Goal: Information Seeking & Learning: Learn about a topic

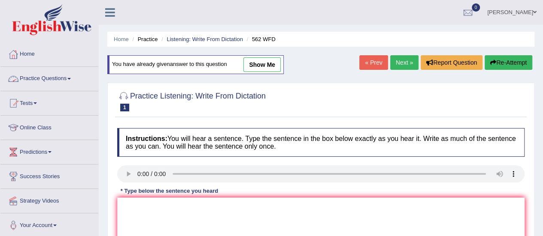
click at [71, 79] on span at bounding box center [68, 79] width 3 height 2
click at [51, 77] on link "Practice Questions" at bounding box center [48, 77] width 96 height 21
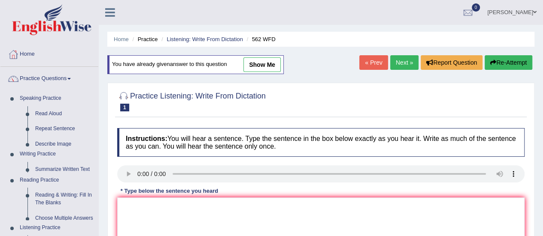
click at [51, 77] on link "Practice Questions" at bounding box center [49, 77] width 98 height 21
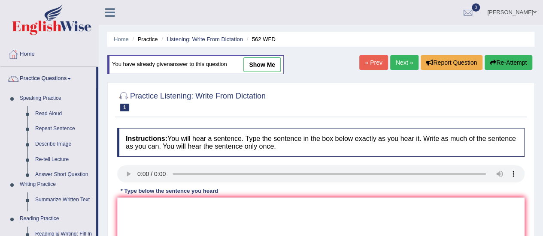
click at [51, 77] on link "Practice Questions" at bounding box center [48, 77] width 96 height 21
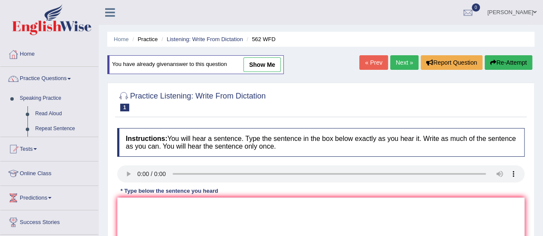
click at [51, 77] on link "Practice Questions" at bounding box center [49, 77] width 98 height 21
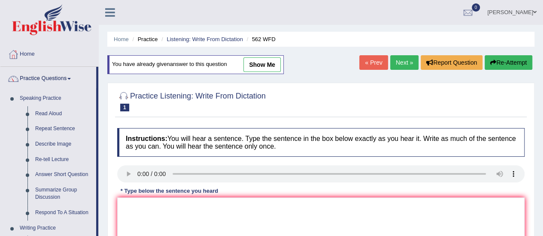
click at [51, 77] on link "Practice Questions" at bounding box center [48, 77] width 96 height 21
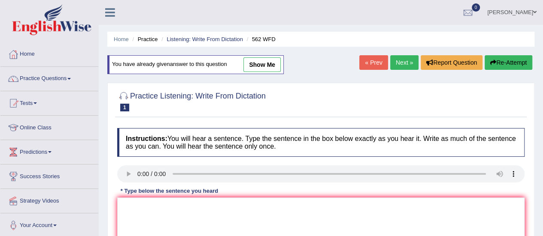
click at [51, 77] on link "Practice Questions" at bounding box center [49, 77] width 98 height 21
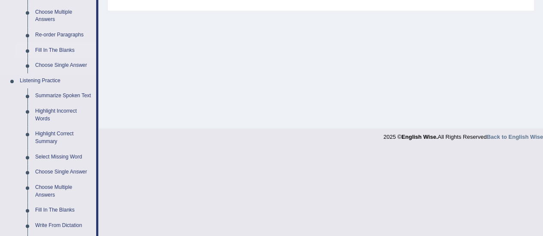
scroll to position [343, 0]
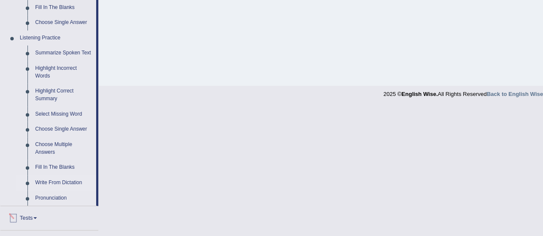
click at [53, 181] on link "Write From Dictation" at bounding box center [63, 182] width 65 height 15
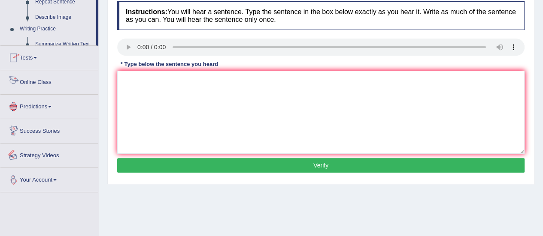
scroll to position [214, 0]
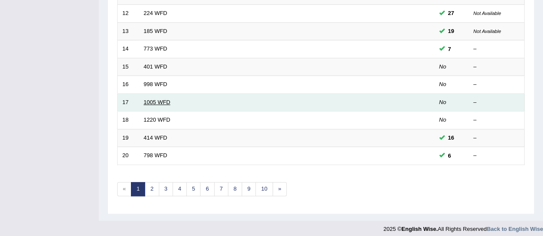
scroll to position [327, 0]
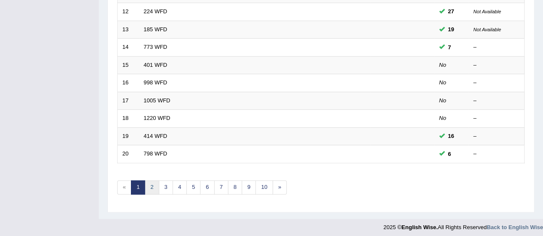
click at [151, 184] on link "2" at bounding box center [152, 188] width 14 height 14
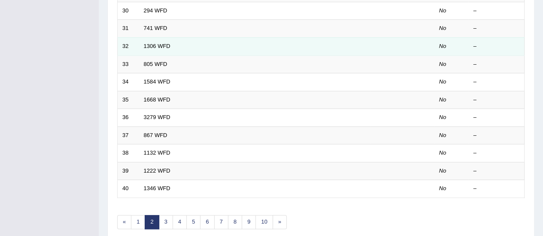
scroll to position [327, 0]
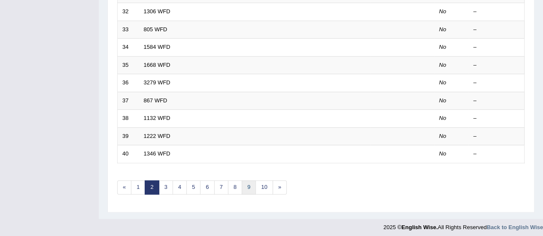
click at [246, 181] on link "9" at bounding box center [249, 188] width 14 height 14
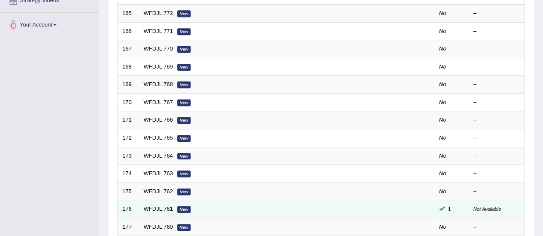
scroll to position [214, 0]
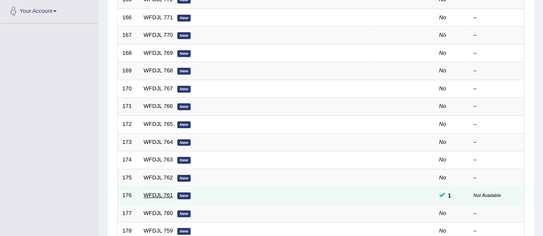
click at [160, 193] on link "WFDJL 761" at bounding box center [158, 195] width 29 height 6
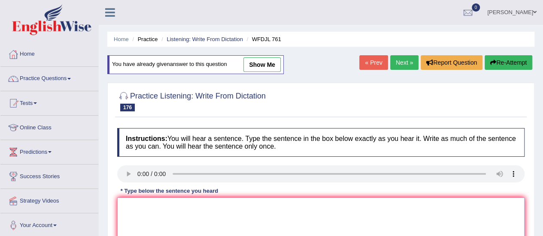
click at [141, 220] on textarea at bounding box center [320, 239] width 407 height 83
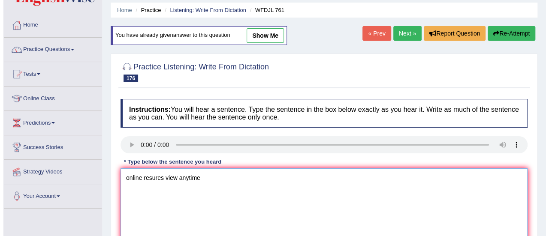
scroll to position [86, 0]
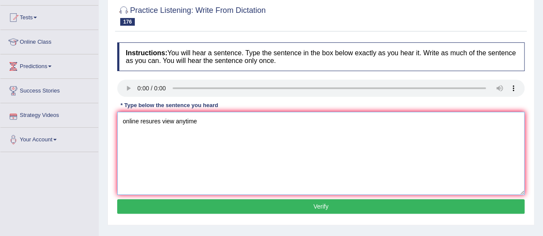
type textarea "online resures view anytime"
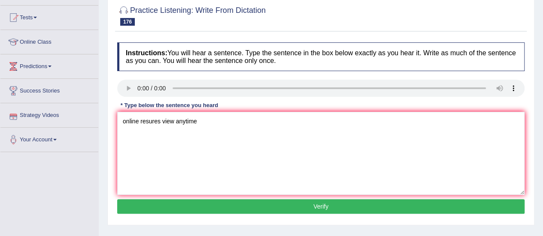
click at [172, 201] on button "Verify" at bounding box center [320, 206] width 407 height 15
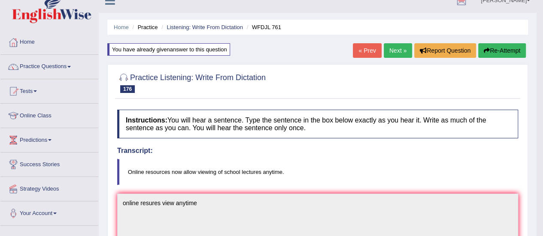
scroll to position [0, 0]
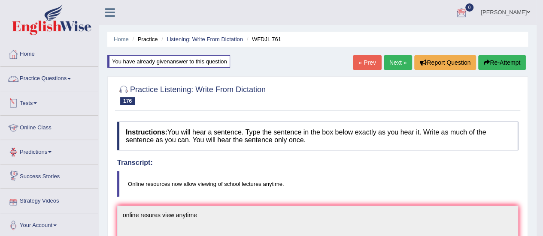
click at [67, 77] on link "Practice Questions" at bounding box center [49, 77] width 98 height 21
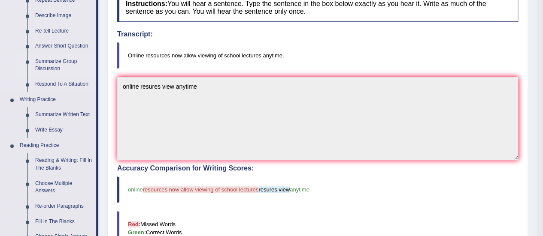
scroll to position [172, 0]
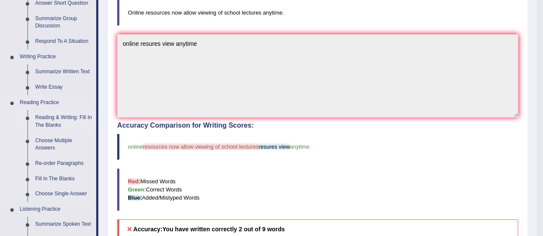
click at [78, 115] on link "Reading & Writing: Fill In The Blanks" at bounding box center [63, 121] width 65 height 23
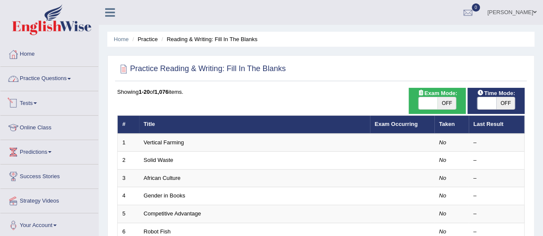
click at [69, 74] on link "Practice Questions" at bounding box center [49, 77] width 98 height 21
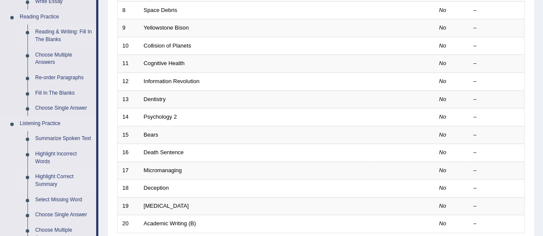
scroll to position [300, 0]
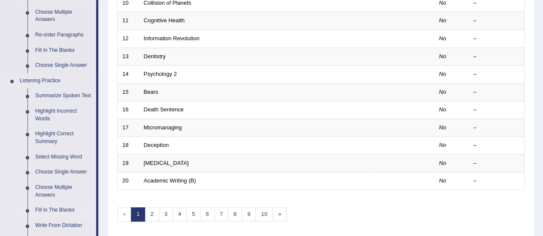
click at [50, 207] on link "Fill In The Blanks" at bounding box center [63, 210] width 65 height 15
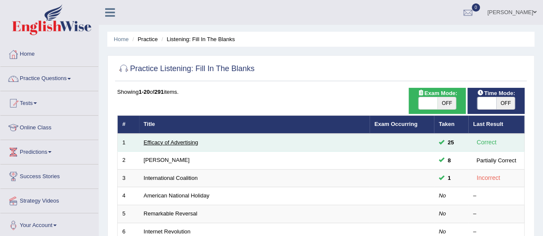
click at [169, 140] on link "Efficacy of Advertising" at bounding box center [171, 142] width 54 height 6
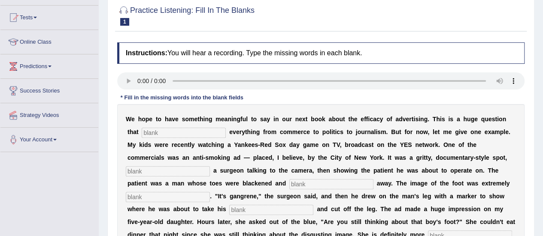
scroll to position [86, 0]
click at [166, 131] on input "text" at bounding box center [184, 133] width 84 height 10
type input "impacts"
click at [175, 172] on input "text" at bounding box center [168, 171] width 84 height 10
type input "g"
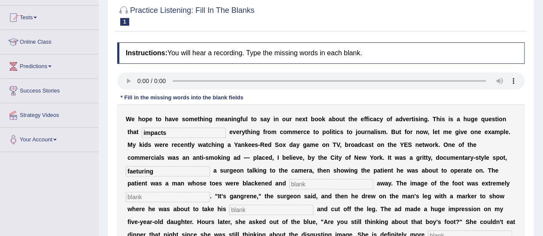
type input "faeturing"
click at [318, 181] on input "text" at bounding box center [331, 184] width 84 height 10
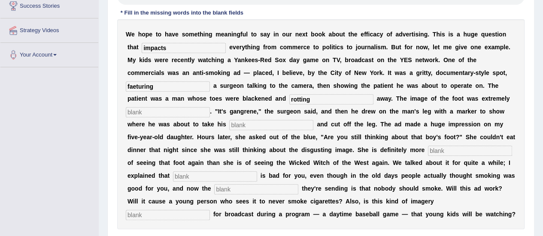
scroll to position [172, 0]
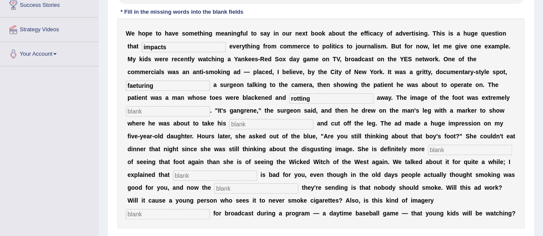
type input "rotting"
click at [174, 112] on input "text" at bounding box center [168, 111] width 84 height 10
type input "disgusting"
click at [260, 126] on input "text" at bounding box center [271, 124] width 84 height 10
type input "hacksaw"
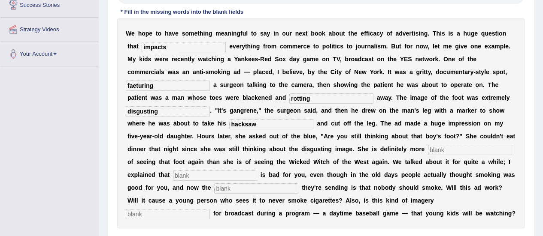
click at [213, 172] on input "text" at bounding box center [215, 176] width 84 height 10
type input "smoking"
click at [449, 150] on input "text" at bounding box center [470, 150] width 84 height 10
type input "s"
type input "scured"
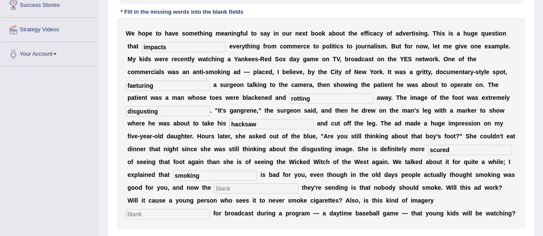
click at [233, 187] on input "text" at bounding box center [256, 189] width 84 height 10
type input "message"
click at [210, 209] on input "text" at bounding box center [168, 214] width 84 height 10
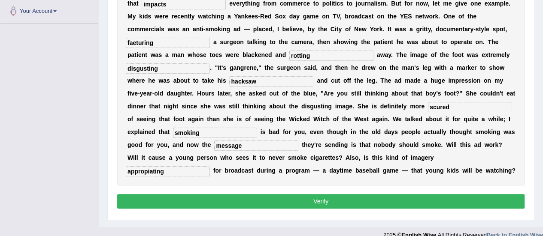
type input "appropiating"
click at [450, 198] on button "Verify" at bounding box center [320, 201] width 407 height 15
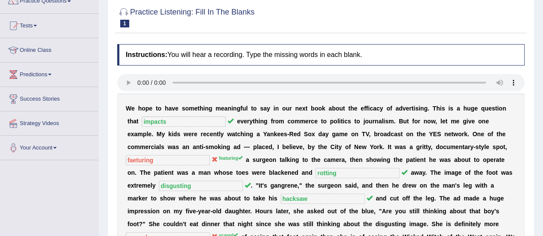
scroll to position [42, 0]
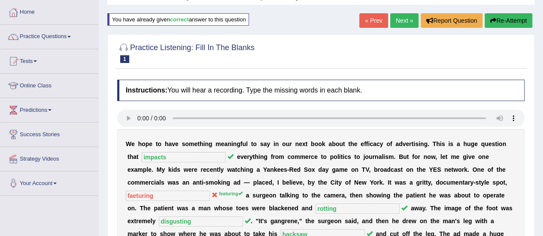
click at [515, 19] on button "Re-Attempt" at bounding box center [508, 20] width 48 height 15
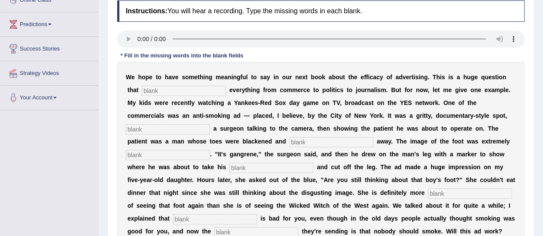
click at [165, 91] on input "text" at bounding box center [184, 91] width 84 height 10
type input "impacts"
click at [167, 118] on div "W e h o p e t o h a v e s o m e t h i n g m e a n i n g f u l t o s a y i n o u…" at bounding box center [320, 167] width 407 height 210
click at [162, 129] on input "text" at bounding box center [168, 129] width 84 height 10
type input "featuring"
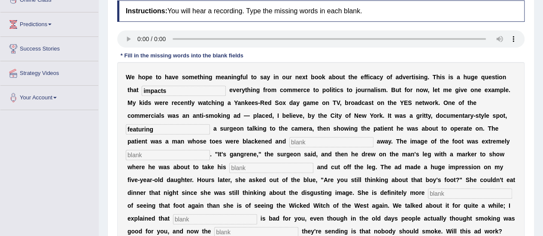
click at [157, 152] on input "text" at bounding box center [168, 155] width 84 height 10
click at [310, 137] on input "text" at bounding box center [331, 142] width 84 height 10
type input "rotting"
click at [175, 155] on input "text" at bounding box center [168, 155] width 84 height 10
type input "disgusting"
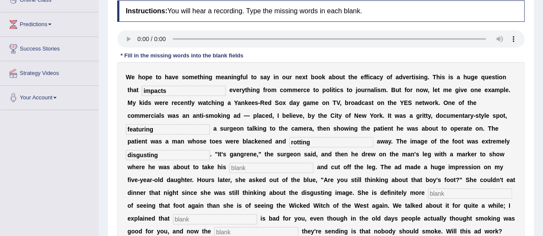
click at [242, 163] on input "text" at bounding box center [271, 168] width 84 height 10
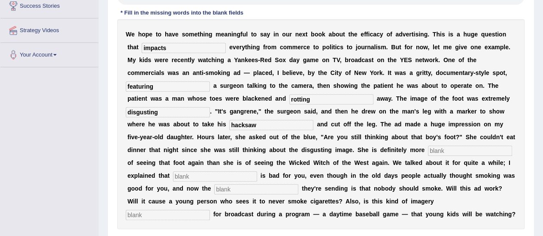
type input "hacksaw"
click at [436, 151] on input "text" at bounding box center [470, 151] width 84 height 10
type input "scared"
click at [205, 172] on input "text" at bounding box center [215, 177] width 84 height 10
type input "smoking"
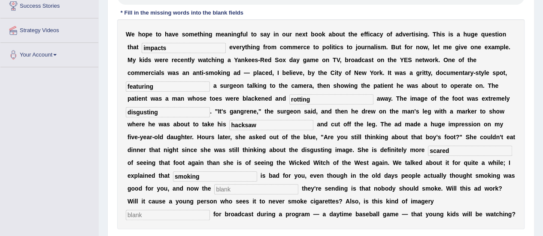
click at [250, 182] on div "W e h o p e t o h a v e s o m e t h i n g m e a n i n g f u l t o s a y i n o u…" at bounding box center [320, 124] width 407 height 210
click at [235, 193] on input "text" at bounding box center [256, 189] width 84 height 10
type input "message"
click at [210, 210] on input "text" at bounding box center [168, 215] width 84 height 10
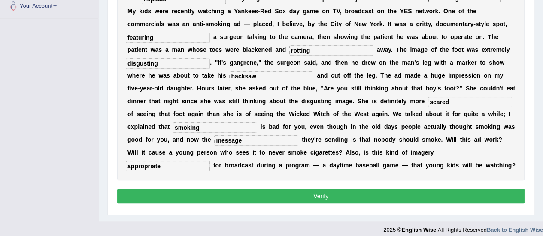
scroll to position [225, 0]
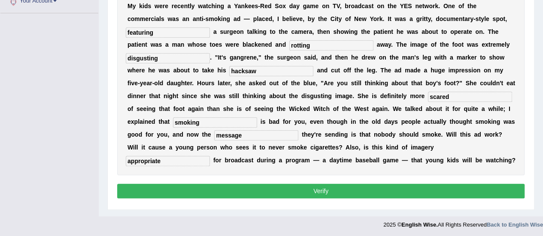
type input "appropriate"
click at [363, 190] on button "Verify" at bounding box center [320, 191] width 407 height 15
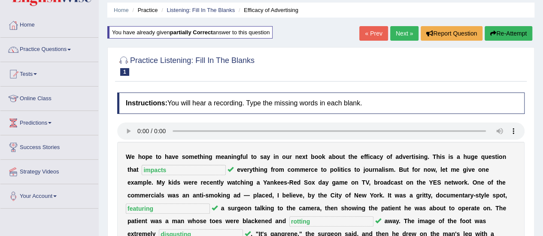
scroll to position [43, 0]
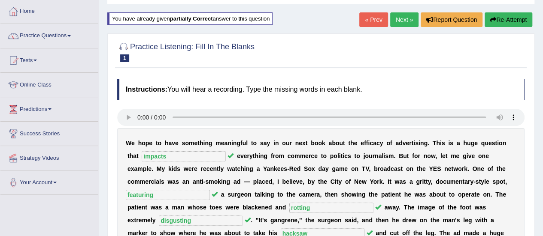
click at [402, 22] on link "Next »" at bounding box center [404, 19] width 28 height 15
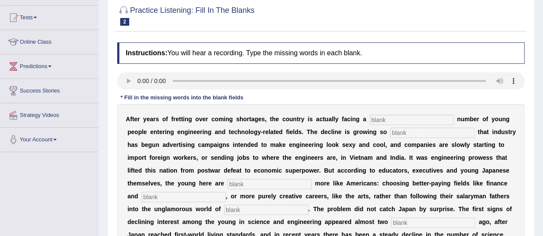
scroll to position [129, 0]
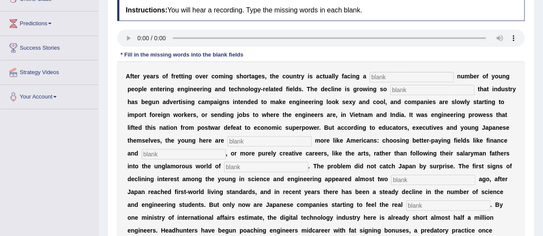
click at [378, 72] on input "text" at bounding box center [411, 77] width 84 height 10
click at [394, 75] on input "text" at bounding box center [411, 77] width 84 height 10
type input "duwendaling"
click at [407, 88] on input "text" at bounding box center [432, 90] width 84 height 10
click at [406, 88] on input "text" at bounding box center [432, 90] width 84 height 10
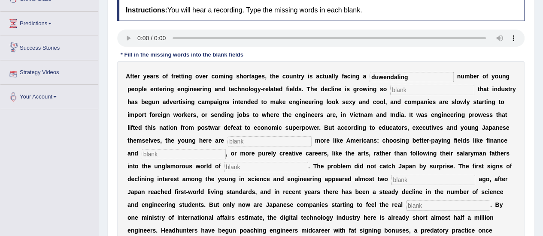
click at [419, 85] on input "text" at bounding box center [432, 90] width 84 height 10
type input "drastic"
click at [246, 142] on input "text" at bounding box center [269, 141] width 84 height 10
click at [240, 138] on input "be" at bounding box center [269, 141] width 84 height 10
type input "beheaving"
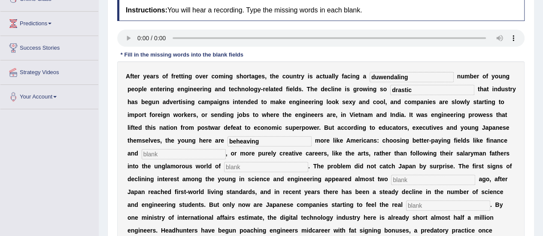
click at [179, 149] on input "text" at bounding box center [184, 154] width 84 height 10
type input "medicing"
click at [237, 159] on div "A f t e r y e a r s o f f r e t t i n g o v e r c o m i n g s h o r t a g e s ,…" at bounding box center [320, 179] width 407 height 236
click at [238, 161] on div "A f t e r y e a r s o f f r e t t i n g o v e r c o m i n g s h o r t a g e s ,…" at bounding box center [320, 179] width 407 height 236
click at [236, 172] on div "A f t e r y e a r s o f f r e t t i n g o v e r c o m i n g s h o r t a g e s ,…" at bounding box center [320, 179] width 407 height 236
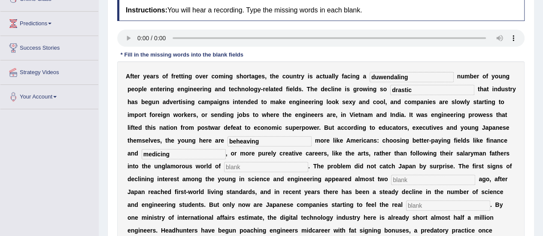
click at [237, 167] on input "text" at bounding box center [266, 167] width 84 height 10
type input "manifachering"
click at [123, 47] on div at bounding box center [320, 39] width 407 height 19
click at [408, 181] on input "text" at bounding box center [433, 180] width 84 height 10
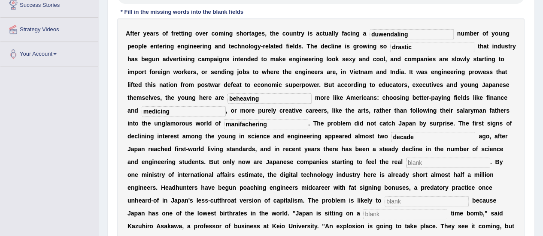
type input "decade"
click at [419, 163] on input "text" at bounding box center [448, 163] width 84 height 10
type input "pinch"
click at [410, 203] on input "text" at bounding box center [426, 201] width 84 height 10
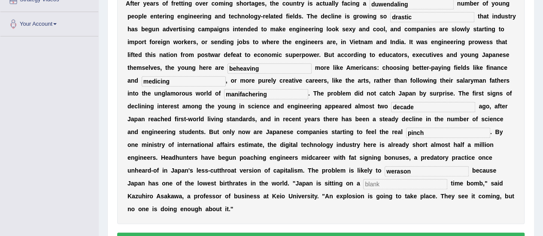
scroll to position [214, 0]
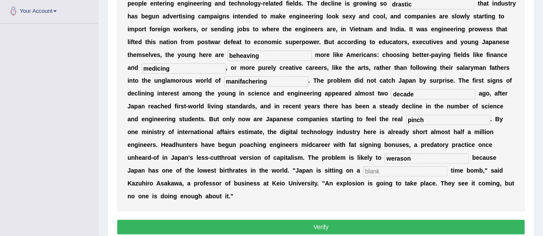
type input "werason"
click at [381, 172] on input "text" at bounding box center [405, 171] width 84 height 10
type input "nn"
click at [386, 224] on button "Verify" at bounding box center [320, 227] width 407 height 15
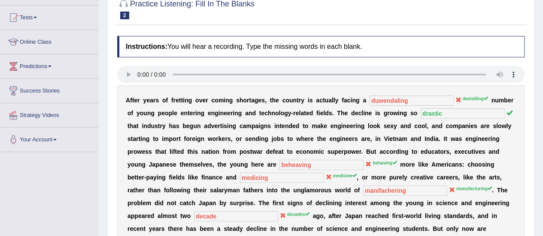
scroll to position [0, 0]
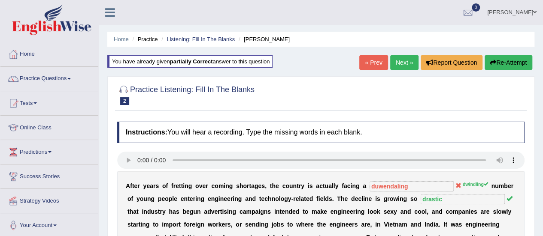
click at [498, 68] on button "Re-Attempt" at bounding box center [508, 62] width 48 height 15
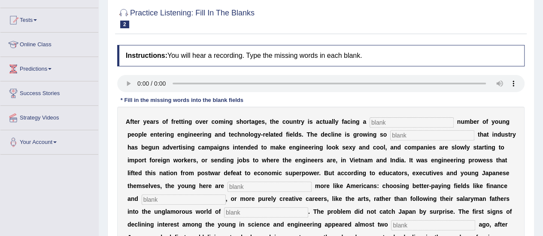
scroll to position [86, 0]
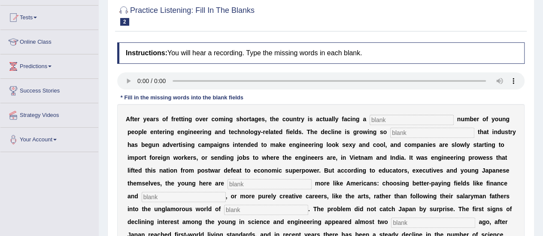
click at [376, 121] on input "text" at bounding box center [411, 120] width 84 height 10
type input "dwindling"
click at [405, 133] on input "text" at bounding box center [432, 133] width 84 height 10
type input "drastic"
click at [251, 189] on div "A f t e r y e a r s o f f r e t t i n g o v e r c o m i n g s h o r t a g e s ,…" at bounding box center [320, 222] width 407 height 236
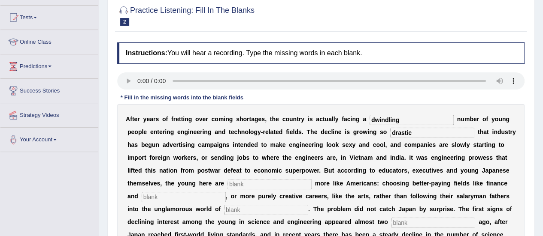
click at [248, 185] on input "text" at bounding box center [269, 184] width 84 height 10
type input "behaving"
click at [186, 199] on input "text" at bounding box center [184, 197] width 84 height 10
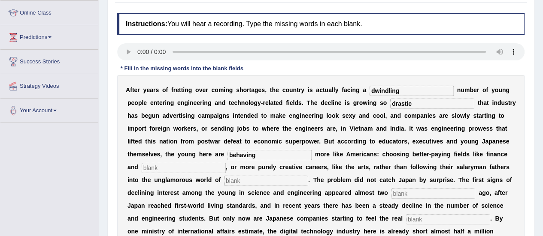
scroll to position [129, 0]
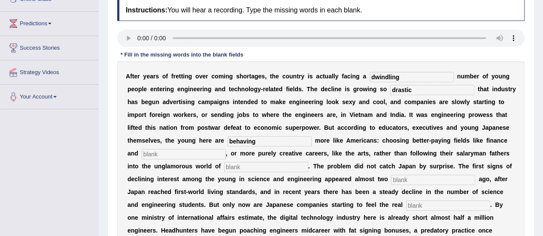
click at [155, 154] on input "text" at bounding box center [184, 154] width 84 height 10
type input "medicine"
click at [249, 165] on input "text" at bounding box center [266, 167] width 84 height 10
type input "manufacturing"
click at [422, 175] on input "text" at bounding box center [433, 180] width 84 height 10
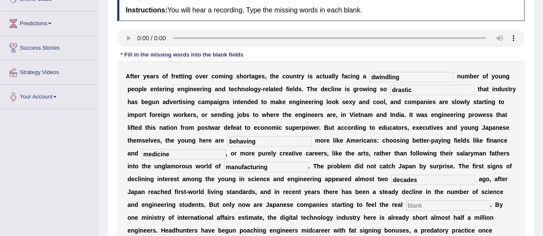
type input "decades"
click at [425, 205] on input "text" at bounding box center [448, 206] width 84 height 10
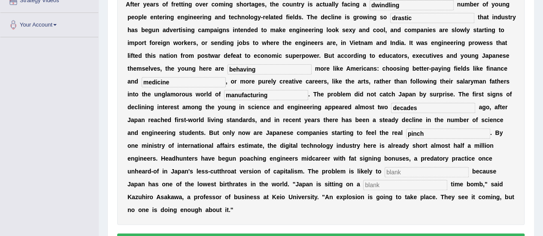
scroll to position [214, 0]
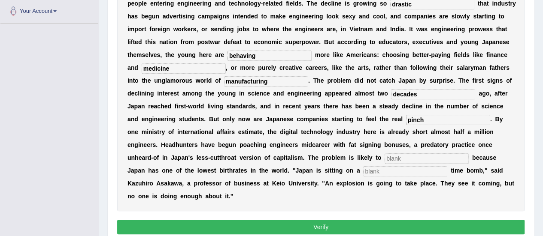
type input "pinch"
click at [405, 159] on input "text" at bounding box center [426, 159] width 84 height 10
type input "worsen"
click at [377, 173] on input "text" at bounding box center [405, 171] width 84 height 10
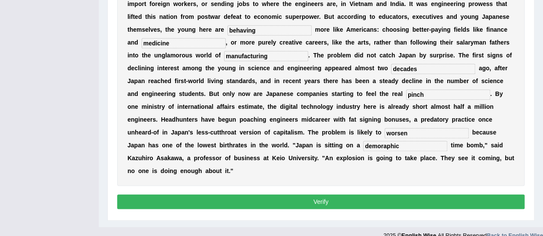
scroll to position [251, 0]
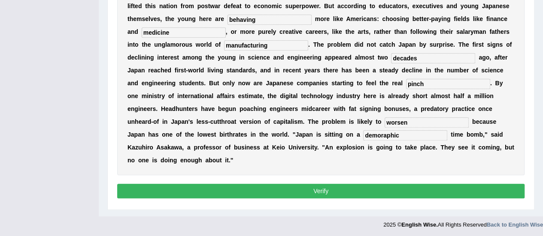
type input "demoraphic"
click at [356, 181] on div "Instructions: You will hear a recording. Type the missing words in each blank. …" at bounding box center [320, 39] width 411 height 332
click at [346, 189] on button "Verify" at bounding box center [320, 191] width 407 height 15
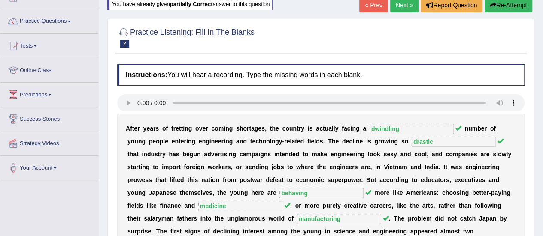
scroll to position [46, 0]
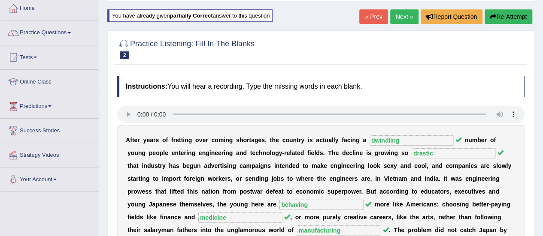
click at [505, 21] on button "Re-Attempt" at bounding box center [508, 16] width 48 height 15
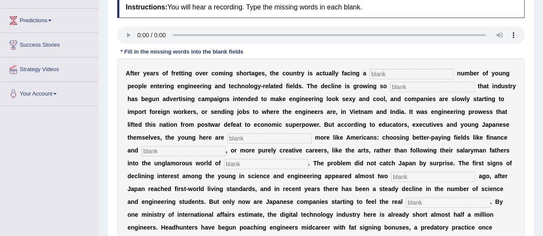
scroll to position [132, 0]
click at [371, 70] on input "text" at bounding box center [411, 74] width 84 height 10
type input "dwindling"
click at [399, 85] on input "text" at bounding box center [432, 87] width 84 height 10
type input "drastic"
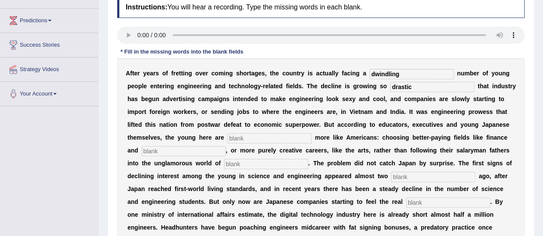
click at [242, 136] on input "text" at bounding box center [269, 138] width 84 height 10
type input "behaving"
click at [170, 150] on input "text" at bounding box center [184, 151] width 84 height 10
click at [183, 154] on input "text" at bounding box center [184, 151] width 84 height 10
type input "medicine"
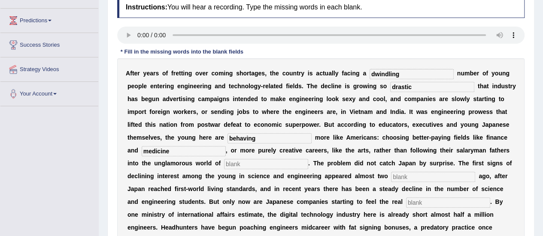
click at [254, 165] on input "text" at bounding box center [266, 164] width 84 height 10
type input "manufacturing"
click at [405, 175] on input "text" at bounding box center [433, 177] width 84 height 10
type input "decades"
click at [417, 205] on input "text" at bounding box center [448, 203] width 84 height 10
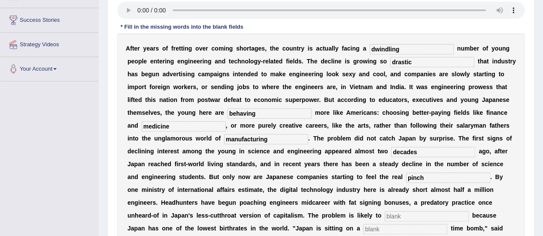
scroll to position [175, 0]
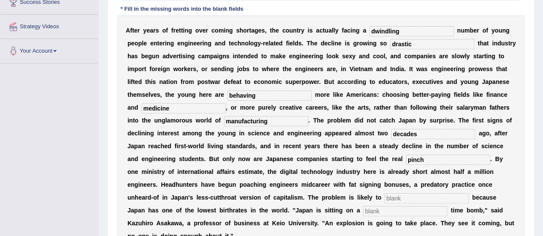
type input "pinch"
click at [398, 197] on input "text" at bounding box center [426, 198] width 84 height 10
click at [383, 211] on input "text" at bounding box center [405, 211] width 84 height 10
type input "demogrophic"
click at [396, 194] on input "text" at bounding box center [426, 198] width 84 height 10
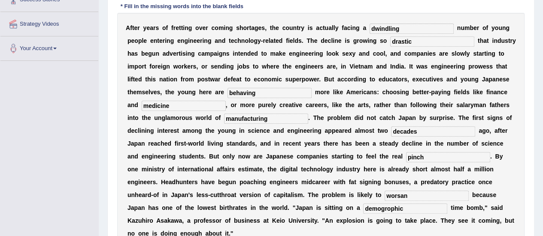
scroll to position [217, 0]
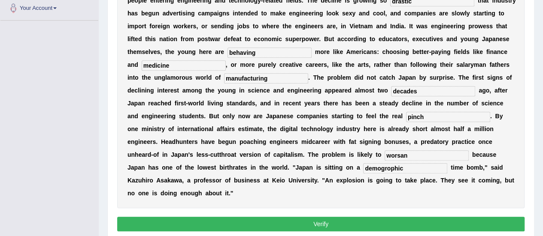
type input "worsan"
click at [395, 217] on button "Verify" at bounding box center [320, 224] width 407 height 15
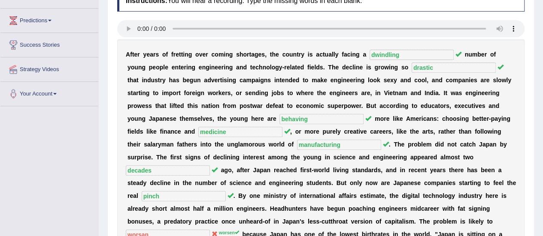
scroll to position [175, 0]
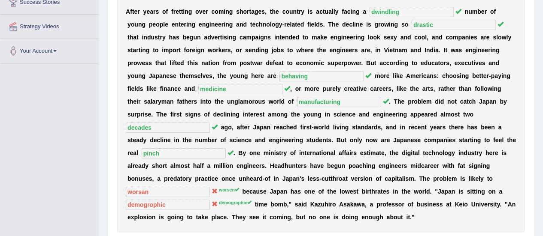
drag, startPoint x: 155, startPoint y: 211, endPoint x: 444, endPoint y: 191, distance: 288.9
click at [443, 192] on div "A f t e r y e a r s o f f r e t t i n g o v e r c o m i n g s h o r t a g e s ,…" at bounding box center [320, 115] width 407 height 236
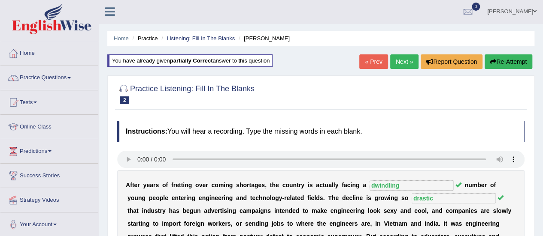
scroll to position [0, 0]
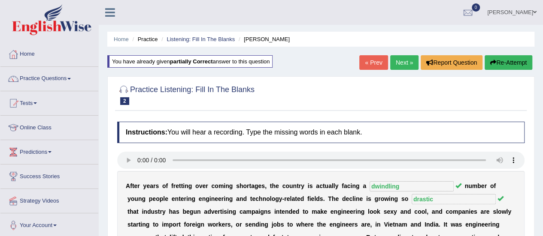
click at [504, 60] on button "Re-Attempt" at bounding box center [508, 62] width 48 height 15
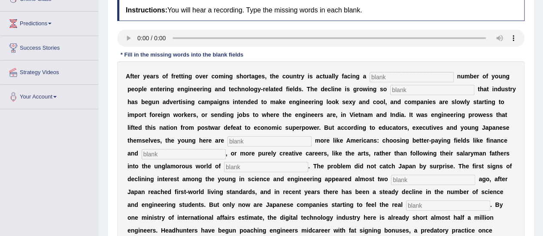
scroll to position [129, 0]
click at [400, 79] on input "text" at bounding box center [411, 77] width 84 height 10
type input "dwindling"
click at [402, 87] on input "text" at bounding box center [432, 90] width 84 height 10
click at [411, 92] on input "text" at bounding box center [432, 90] width 84 height 10
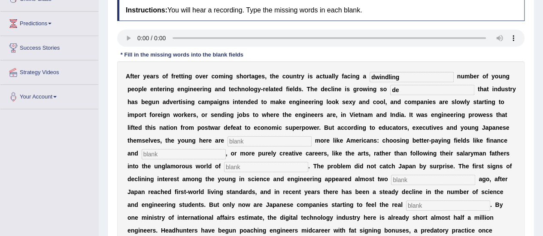
type input "d"
type input "drastic"
click at [242, 142] on input "text" at bounding box center [269, 141] width 84 height 10
type input "behaving"
click at [196, 151] on input "text" at bounding box center [184, 154] width 84 height 10
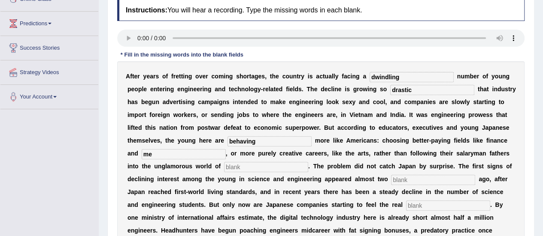
type input "m"
type input "medicine"
click at [240, 168] on input "text" at bounding box center [266, 167] width 84 height 10
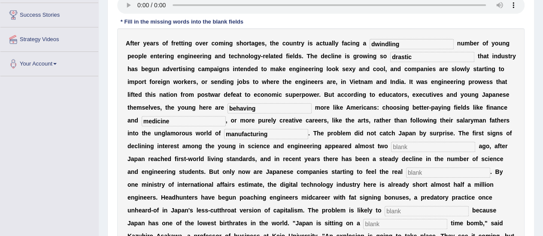
scroll to position [172, 0]
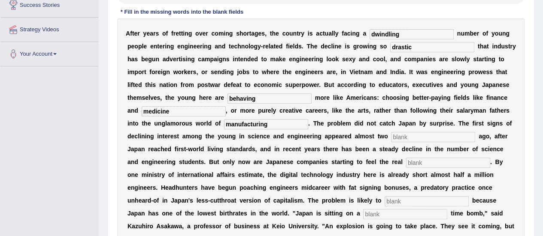
type input "manufacturing"
click at [403, 139] on input "text" at bounding box center [433, 137] width 84 height 10
type input "decades"
click at [420, 160] on input "text" at bounding box center [448, 163] width 84 height 10
type input "pinch"
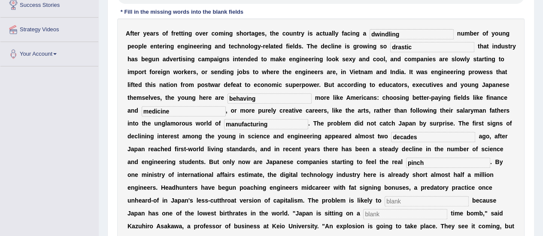
click at [400, 199] on input "text" at bounding box center [426, 201] width 84 height 10
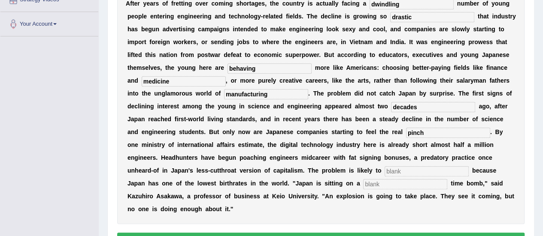
scroll to position [214, 0]
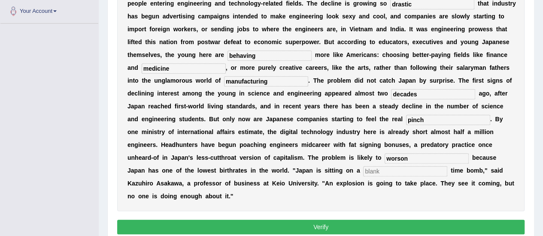
type input "worson"
click at [388, 172] on input "text" at bounding box center [405, 171] width 84 height 10
type input "demographic"
click at [375, 218] on div "Instructions: You will hear a recording. Type the missing words in each blank. …" at bounding box center [320, 75] width 411 height 332
click at [375, 220] on button "Verify" at bounding box center [320, 227] width 407 height 15
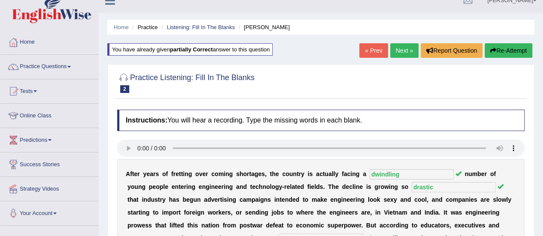
scroll to position [0, 0]
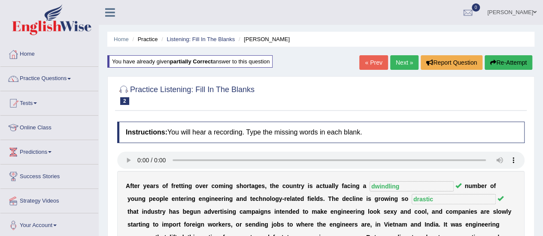
click at [511, 60] on button "Re-Attempt" at bounding box center [508, 62] width 48 height 15
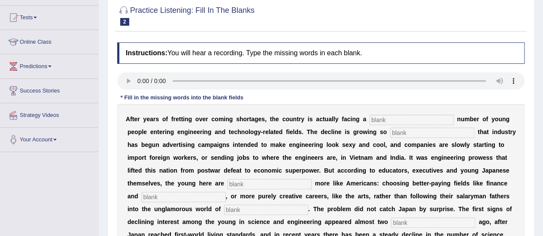
click at [393, 118] on input "text" at bounding box center [411, 120] width 84 height 10
click at [389, 117] on input "text" at bounding box center [411, 120] width 84 height 10
type input "dwndling"
click at [402, 134] on input "text" at bounding box center [432, 133] width 84 height 10
type input "drastic"
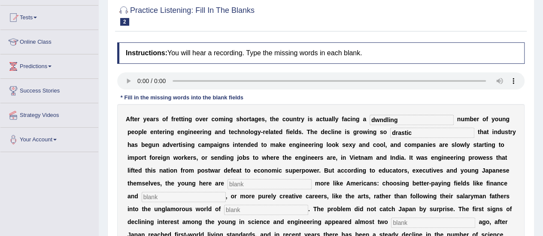
click at [253, 186] on input "text" at bounding box center [269, 184] width 84 height 10
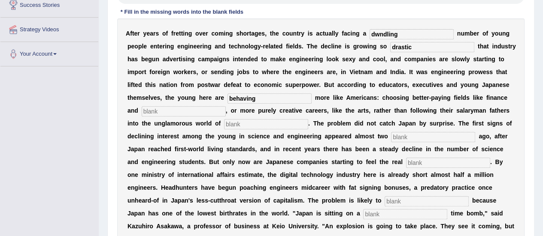
type input "behaving"
click at [157, 110] on input "text" at bounding box center [184, 111] width 84 height 10
type input "medicine"
click at [246, 121] on input "text" at bounding box center [266, 124] width 84 height 10
type input "manufacturing"
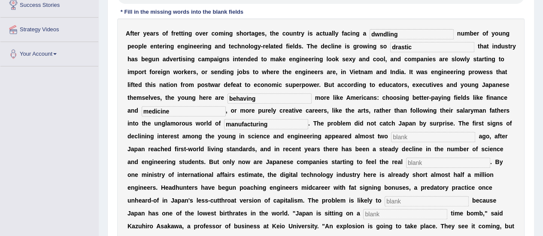
click at [411, 137] on input "text" at bounding box center [433, 137] width 84 height 10
type input "decades"
click at [423, 164] on input "text" at bounding box center [448, 163] width 84 height 10
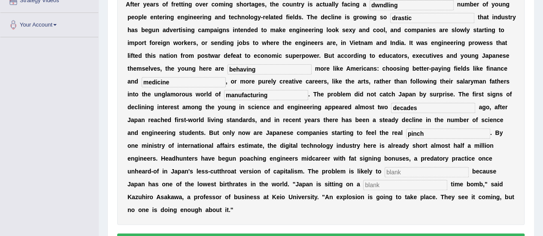
scroll to position [214, 0]
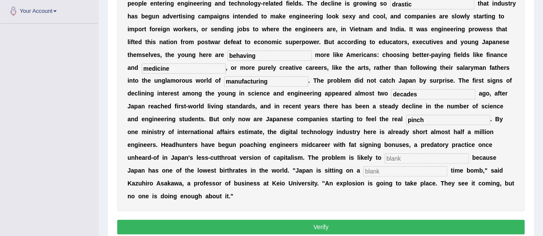
type input "pinch"
click at [399, 157] on input "text" at bounding box center [426, 159] width 84 height 10
type input "worsen"
click at [365, 172] on input "text" at bounding box center [405, 171] width 84 height 10
type input "demographic"
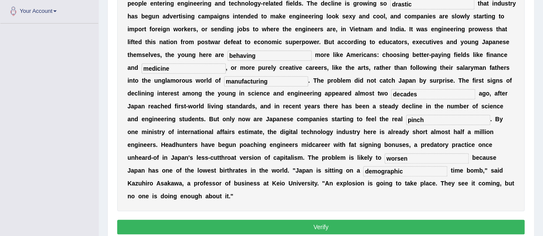
click at [383, 213] on div "Instructions: You will hear a recording. Type the missing words in each blank. …" at bounding box center [320, 75] width 411 height 332
click at [383, 227] on button "Verify" at bounding box center [320, 227] width 407 height 15
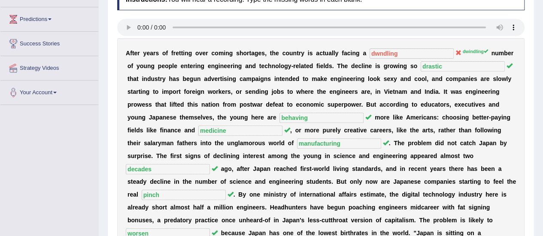
scroll to position [43, 0]
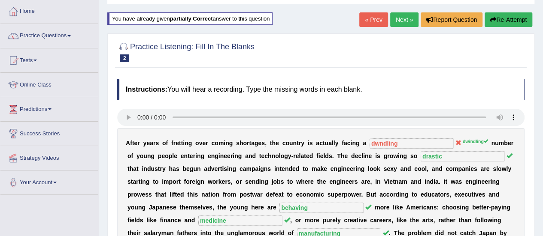
click at [505, 15] on button "Re-Attempt" at bounding box center [508, 19] width 48 height 15
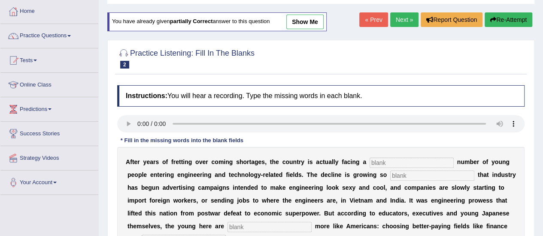
scroll to position [86, 0]
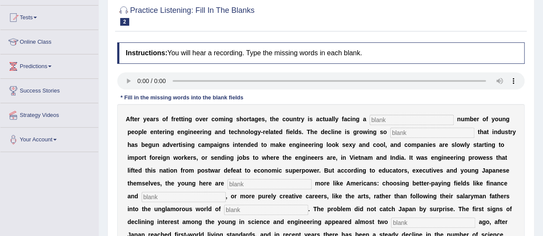
click at [381, 122] on input "text" at bounding box center [411, 120] width 84 height 10
type input "dwindling"
click at [410, 129] on input "text" at bounding box center [432, 133] width 84 height 10
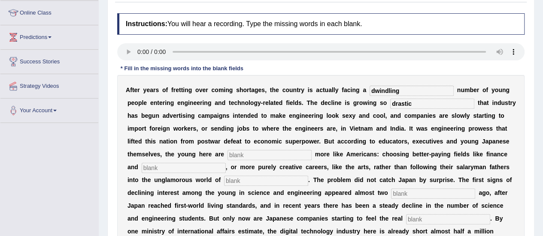
scroll to position [129, 0]
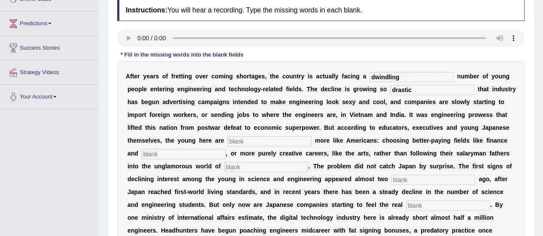
type input "drastic"
click at [231, 140] on input "text" at bounding box center [269, 141] width 84 height 10
type input "behaving"
click at [203, 153] on input "text" at bounding box center [184, 154] width 84 height 10
type input "medicine"
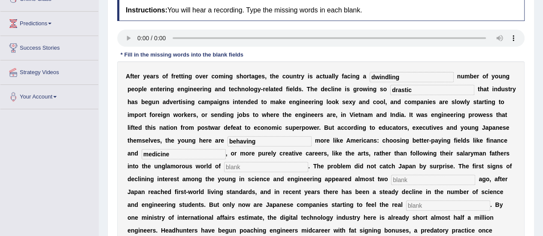
click at [252, 168] on input "text" at bounding box center [266, 167] width 84 height 10
click at [241, 168] on input "manefacturing" at bounding box center [266, 167] width 84 height 10
type input "manufacturing"
drag, startPoint x: 415, startPoint y: 172, endPoint x: 414, endPoint y: 177, distance: 4.9
click at [414, 177] on div "A f t e r y e a r s o f f r e t t i n g o v e r c o m i n g s h o r t a g e s ,…" at bounding box center [320, 179] width 407 height 236
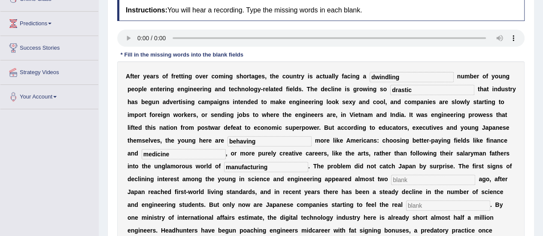
click at [410, 180] on input "text" at bounding box center [433, 180] width 84 height 10
type input "decades"
click at [435, 202] on input "text" at bounding box center [448, 206] width 84 height 10
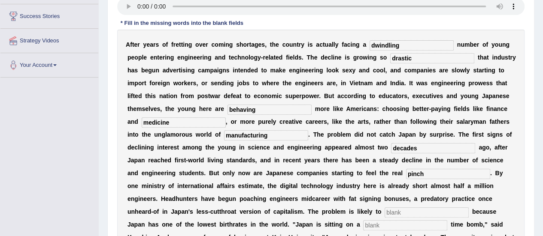
scroll to position [172, 0]
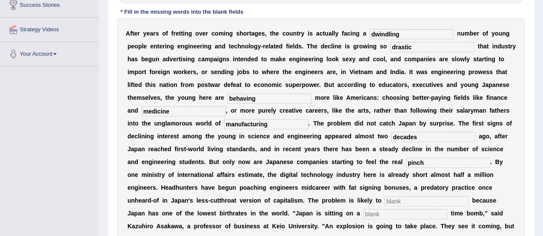
type input "pinch"
click at [408, 199] on input "text" at bounding box center [426, 201] width 84 height 10
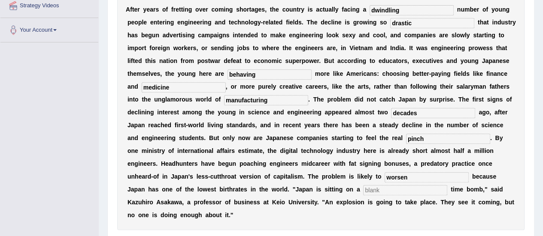
scroll to position [214, 0]
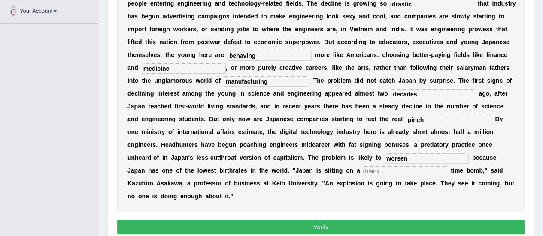
type input "worsen"
click at [385, 172] on input "text" at bounding box center [405, 171] width 84 height 10
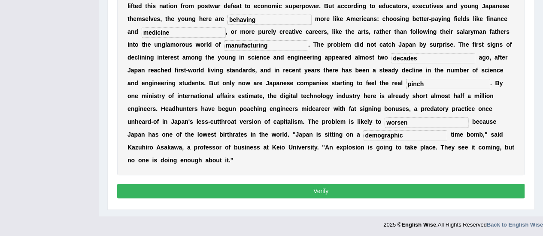
scroll to position [251, 0]
type input "demographic"
click at [356, 188] on button "Verify" at bounding box center [320, 191] width 407 height 15
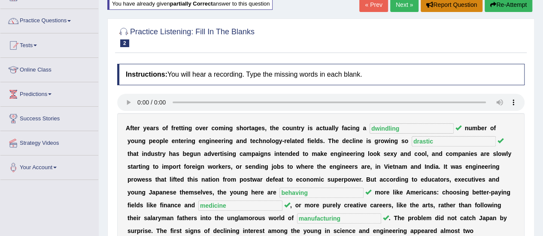
scroll to position [46, 0]
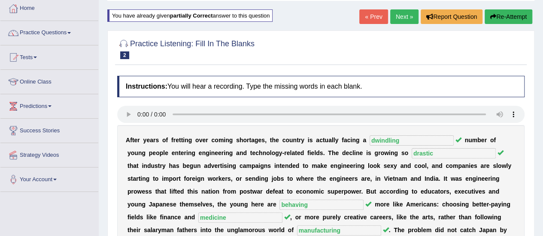
click at [402, 12] on link "Next »" at bounding box center [404, 16] width 28 height 15
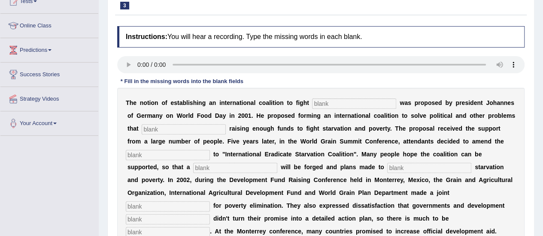
scroll to position [86, 0]
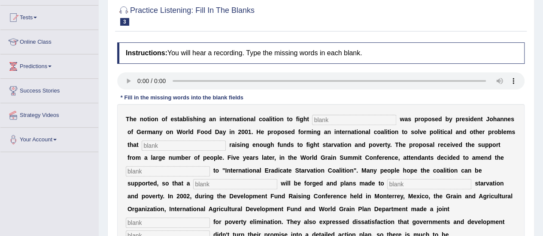
click at [320, 121] on input "text" at bounding box center [354, 120] width 84 height 10
click at [344, 120] on input "text" at bounding box center [354, 120] width 84 height 10
click at [164, 145] on input "text" at bounding box center [184, 146] width 84 height 10
click at [364, 118] on input "starwition" at bounding box center [354, 120] width 84 height 10
type input "s"
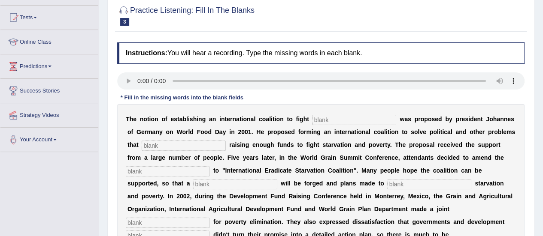
click at [199, 147] on input "text" at bounding box center [184, 146] width 84 height 10
click at [161, 141] on input "text" at bounding box center [184, 146] width 84 height 10
type input "obstrac"
click at [171, 169] on input "text" at bounding box center [168, 171] width 84 height 10
click at [193, 184] on input "text" at bounding box center [235, 184] width 84 height 10
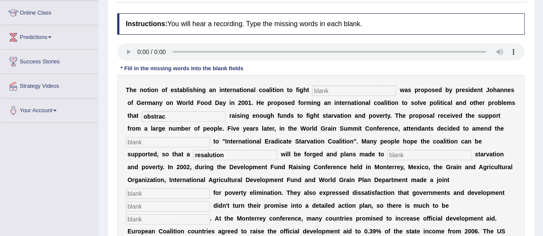
scroll to position [129, 0]
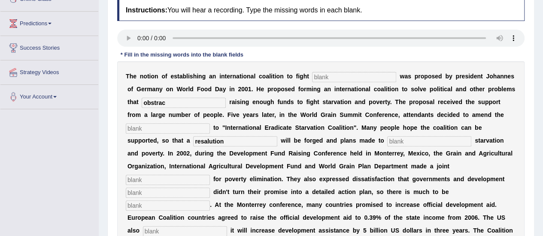
type input "resalution"
click at [323, 75] on input "text" at bounding box center [354, 77] width 84 height 10
click at [322, 78] on input "text" at bounding box center [354, 77] width 84 height 10
type input "starwation"
click at [172, 127] on input "text" at bounding box center [168, 129] width 84 height 10
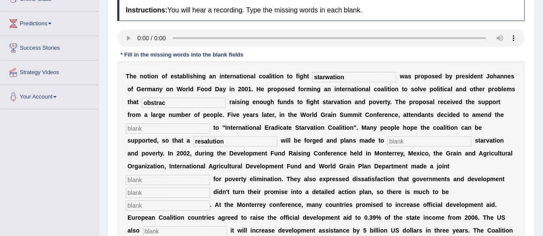
click at [175, 128] on input "text" at bounding box center [168, 129] width 84 height 10
click at [139, 129] on input "text" at bounding box center [168, 129] width 84 height 10
type input "m"
type input "manifact"
click at [403, 140] on input "text" at bounding box center [429, 141] width 84 height 10
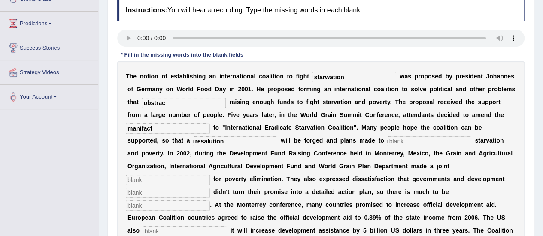
click at [210, 175] on input "text" at bounding box center [168, 180] width 84 height 10
type input "fill"
click at [210, 188] on input "text" at bounding box center [168, 193] width 84 height 10
type input "patners"
click at [210, 201] on input "text" at bounding box center [168, 206] width 84 height 10
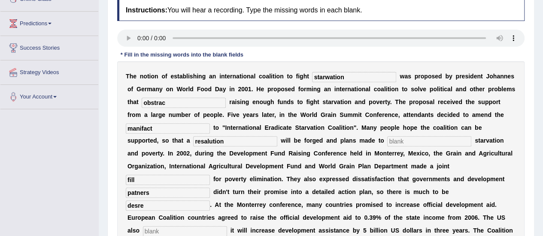
type input "desre"
click at [227, 226] on input "text" at bounding box center [185, 231] width 84 height 10
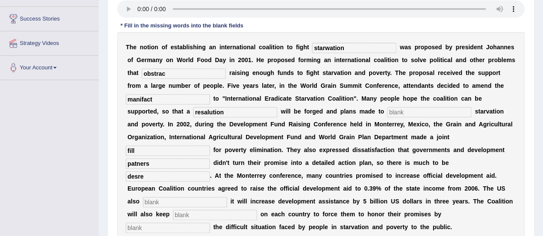
scroll to position [172, 0]
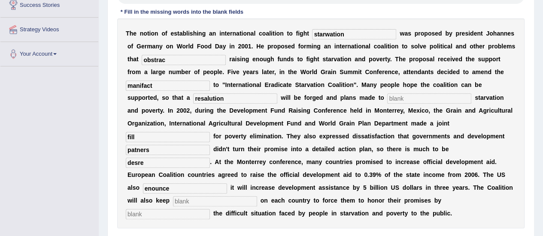
type input "enounce"
click at [210, 209] on input "text" at bounding box center [168, 214] width 84 height 10
click at [257, 196] on input "text" at bounding box center [215, 201] width 84 height 10
type input "presher"
click at [210, 209] on input "text" at bounding box center [168, 214] width 84 height 10
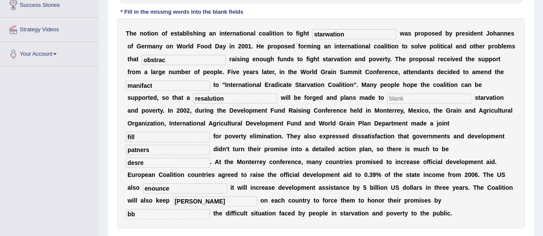
type input "bb"
click at [387, 94] on input "text" at bounding box center [429, 99] width 84 height 10
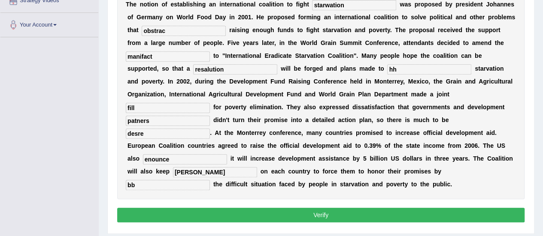
scroll to position [214, 0]
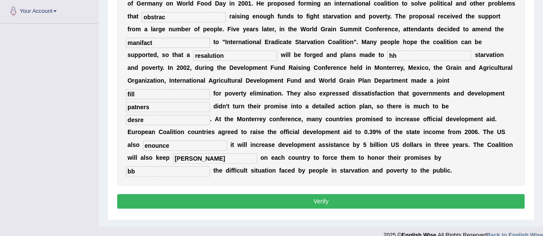
type input "hh"
click at [303, 199] on button "Verify" at bounding box center [320, 201] width 407 height 15
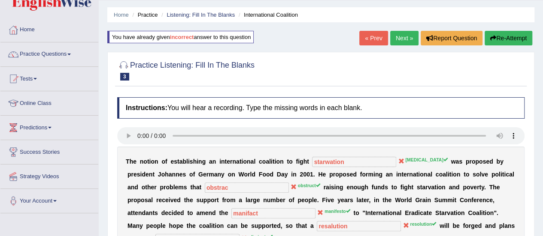
scroll to position [43, 0]
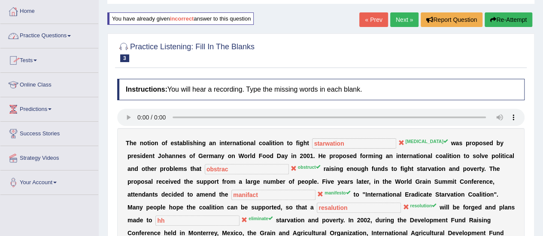
click at [40, 34] on link "Practice Questions" at bounding box center [49, 34] width 98 height 21
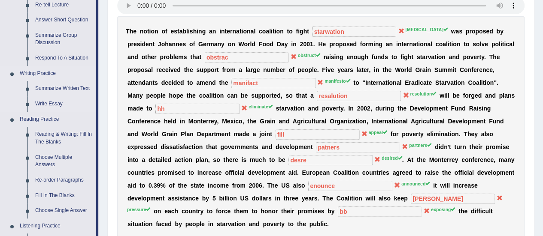
scroll to position [172, 0]
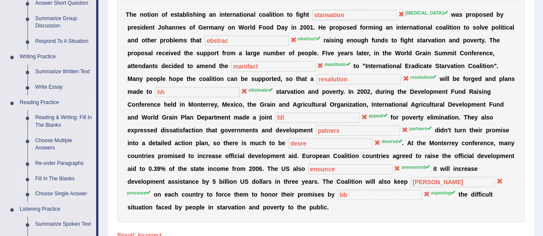
click at [57, 175] on link "Fill In The Blanks" at bounding box center [63, 179] width 65 height 15
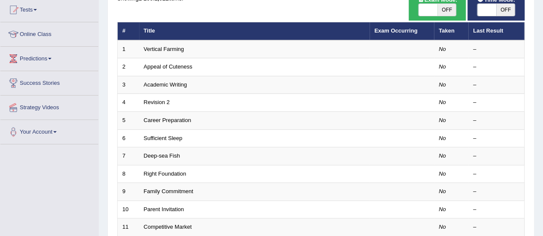
scroll to position [70, 0]
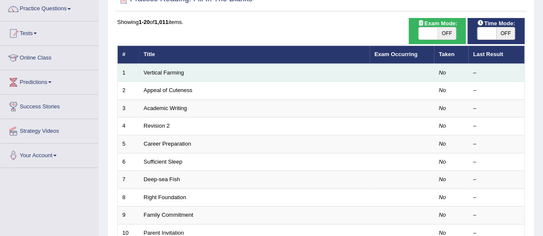
click at [254, 80] on td "Vertical Farming" at bounding box center [254, 73] width 230 height 18
click at [132, 67] on td "1" at bounding box center [128, 73] width 21 height 18
click at [147, 68] on td "Vertical Farming" at bounding box center [254, 73] width 230 height 18
click at [148, 69] on td "Vertical Farming" at bounding box center [254, 73] width 230 height 18
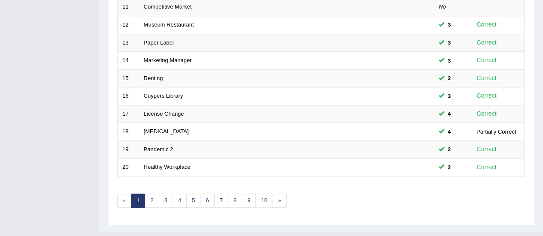
scroll to position [327, 0]
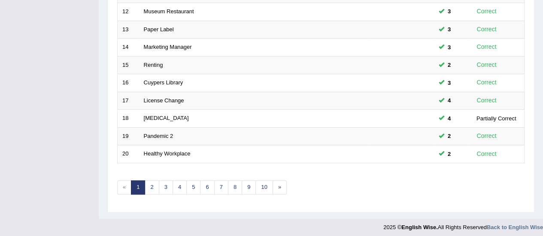
click at [139, 181] on link "1" at bounding box center [138, 188] width 14 height 14
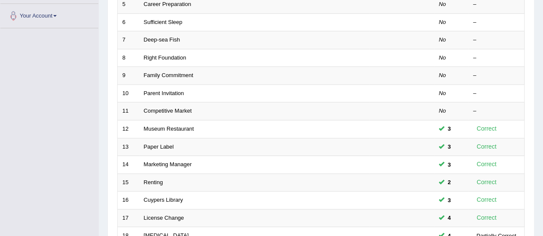
scroll to position [300, 0]
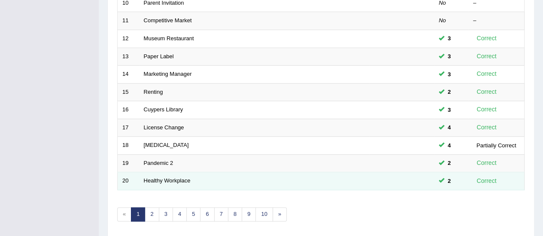
click at [158, 172] on td "Healthy Workplace" at bounding box center [254, 181] width 230 height 18
click at [151, 179] on link "Healthy Workplace" at bounding box center [167, 181] width 47 height 6
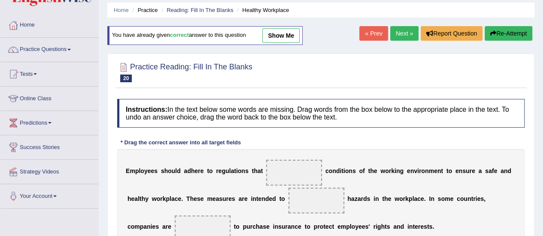
scroll to position [43, 0]
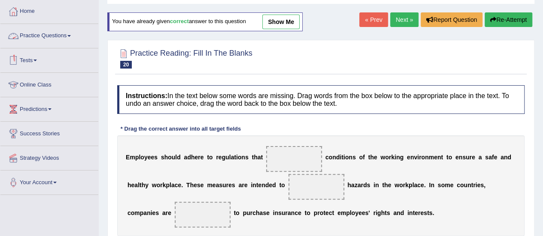
click at [61, 32] on link "Practice Questions" at bounding box center [49, 34] width 98 height 21
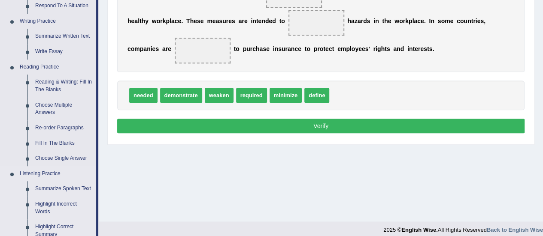
scroll to position [172, 0]
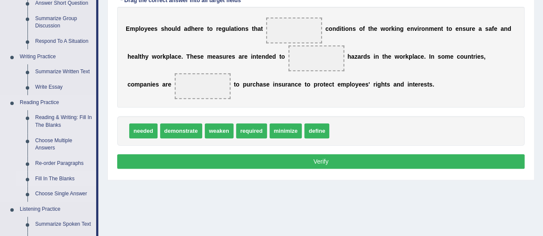
click at [45, 175] on link "Fill In The Blanks" at bounding box center [63, 179] width 65 height 15
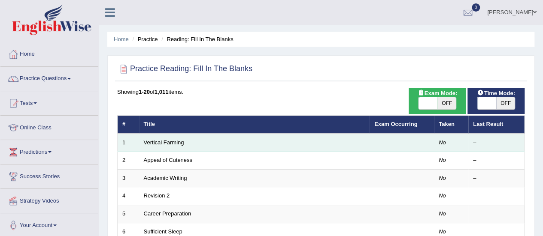
click at [285, 144] on td "Vertical Farming" at bounding box center [254, 143] width 230 height 18
click at [197, 143] on td "Vertical Farming" at bounding box center [254, 143] width 230 height 18
click at [160, 142] on link "Vertical Farming" at bounding box center [164, 142] width 40 height 6
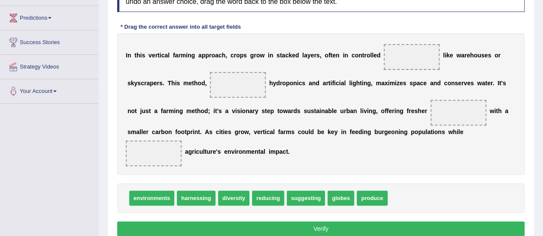
scroll to position [121, 0]
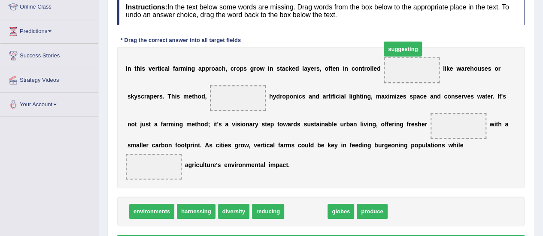
drag, startPoint x: 323, startPoint y: 213, endPoint x: 426, endPoint y: 64, distance: 181.2
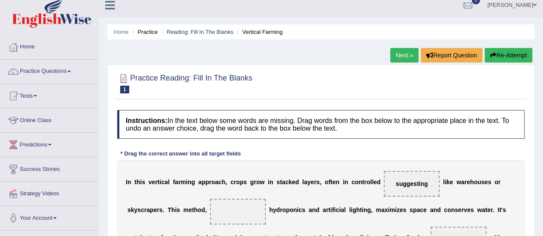
scroll to position [0, 0]
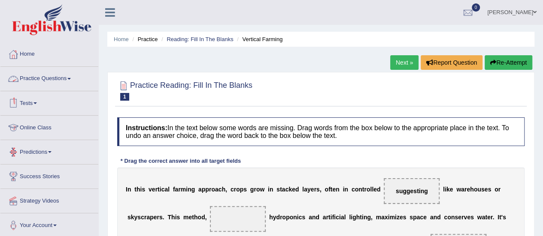
click at [49, 69] on link "Practice Questions" at bounding box center [49, 77] width 98 height 21
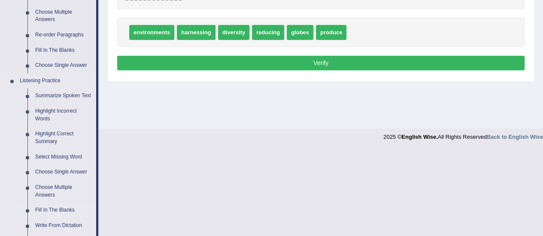
scroll to position [300, 0]
click at [65, 206] on link "Fill In The Blanks" at bounding box center [63, 210] width 65 height 15
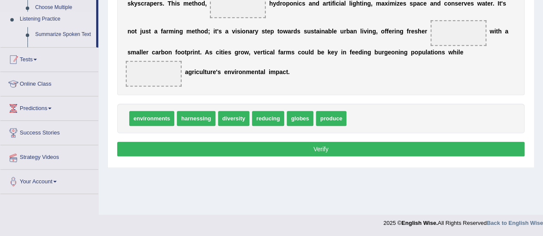
scroll to position [176, 0]
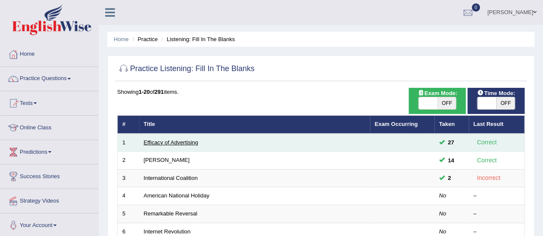
click at [190, 140] on link "Efficacy of Advertising" at bounding box center [171, 142] width 54 height 6
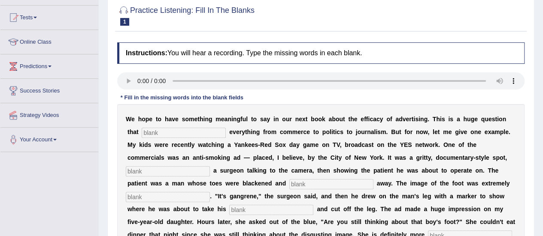
click at [160, 130] on input "text" at bounding box center [184, 133] width 84 height 10
type input "i"
click at [179, 130] on input "text" at bounding box center [184, 133] width 84 height 10
type input "impacts"
click at [182, 168] on input "text" at bounding box center [168, 171] width 84 height 10
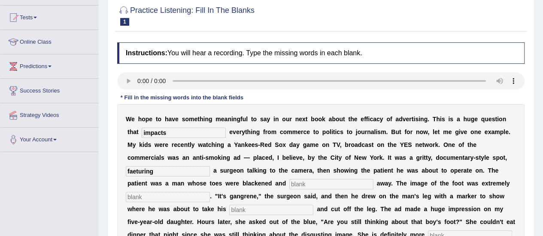
type input "faeturing"
click at [330, 184] on input "text" at bounding box center [331, 184] width 84 height 10
type input "rotting"
drag, startPoint x: 196, startPoint y: 166, endPoint x: 196, endPoint y: 190, distance: 24.0
click at [198, 188] on div "W e h o p e t o h a v e s o m e t h i n g m e a n i n g f u l t o s a y i n o u…" at bounding box center [320, 209] width 407 height 210
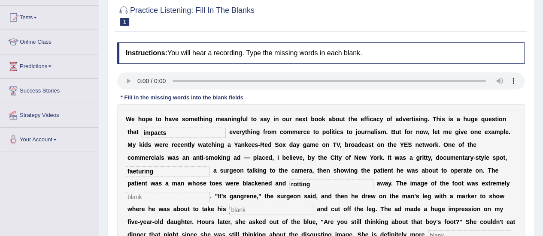
click at [183, 199] on input "text" at bounding box center [168, 197] width 84 height 10
type input "disgusting"
click at [271, 207] on input "text" at bounding box center [271, 210] width 84 height 10
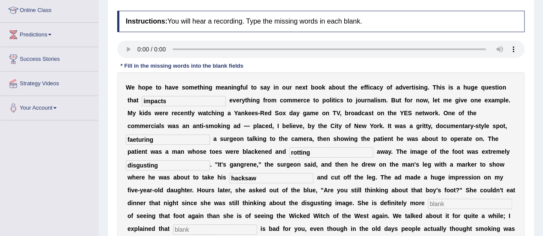
scroll to position [129, 0]
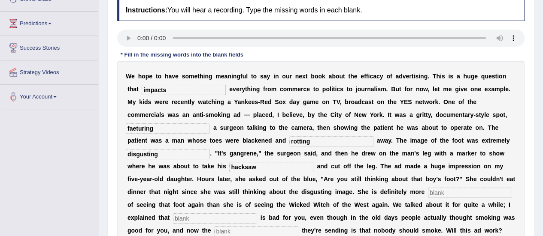
type input "hacksaw"
click at [439, 198] on div "W e h o p e t o h a v e s o m e t h i n g m e a n i n g f u l t o s a y i n o u…" at bounding box center [320, 166] width 407 height 210
click at [440, 192] on input "text" at bounding box center [470, 193] width 84 height 10
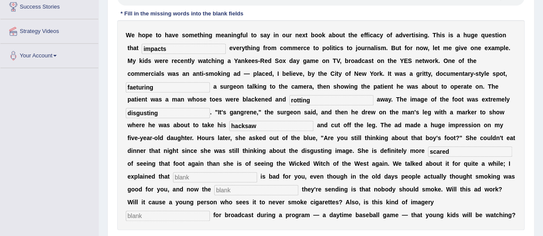
scroll to position [172, 0]
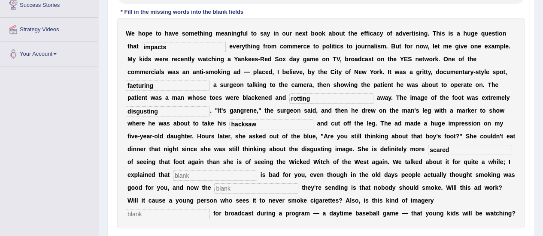
type input "scared"
click at [231, 171] on input "text" at bounding box center [215, 176] width 84 height 10
type input "smoking"
click at [232, 189] on input "text" at bounding box center [256, 189] width 84 height 10
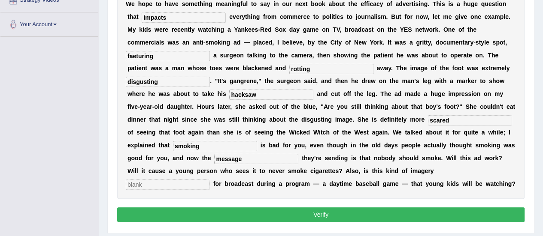
scroll to position [214, 0]
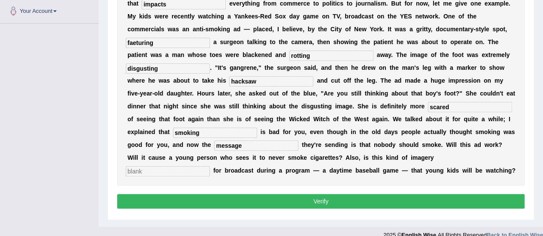
type input "message"
click at [210, 166] on input "text" at bounding box center [168, 171] width 84 height 10
type input "appropriate"
click at [423, 192] on div "Instructions: You will hear a recording. Type the missing words in each blank. …" at bounding box center [320, 62] width 411 height 306
click at [423, 194] on button "Verify" at bounding box center [320, 201] width 407 height 15
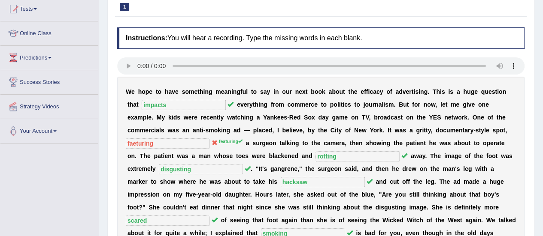
scroll to position [42, 0]
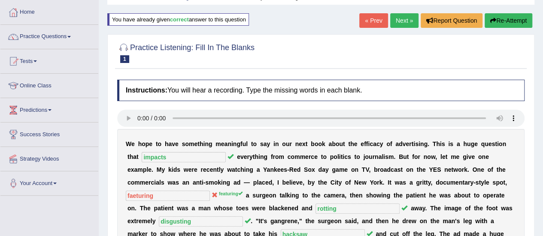
click at [515, 23] on button "Re-Attempt" at bounding box center [508, 20] width 48 height 15
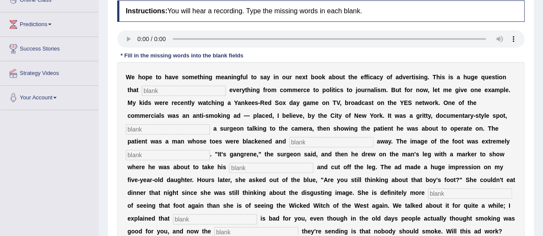
click at [150, 89] on input "text" at bounding box center [184, 91] width 84 height 10
type input "impacts"
click at [178, 127] on input "text" at bounding box center [168, 129] width 84 height 10
type input "featuring"
click at [320, 143] on input "text" at bounding box center [331, 142] width 84 height 10
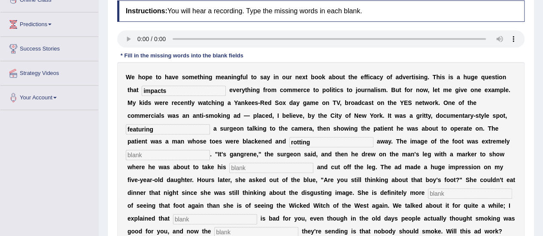
type input "rotting"
click at [148, 154] on input "text" at bounding box center [168, 155] width 84 height 10
type input "disgusting"
click at [240, 165] on input "text" at bounding box center [271, 168] width 84 height 10
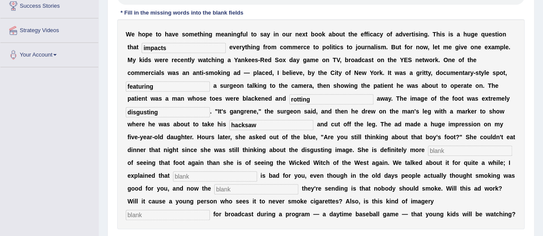
type input "hacksaw"
click at [435, 149] on input "text" at bounding box center [470, 151] width 84 height 10
type input "scared"
click at [214, 184] on input "text" at bounding box center [256, 189] width 84 height 10
click at [207, 177] on input "text" at bounding box center [215, 177] width 84 height 10
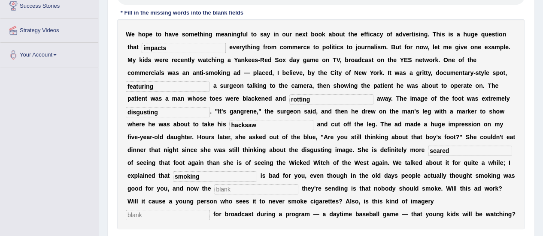
type input "smoking"
click at [228, 193] on input "text" at bounding box center [256, 189] width 84 height 10
type input "message"
click at [210, 210] on input "text" at bounding box center [168, 215] width 84 height 10
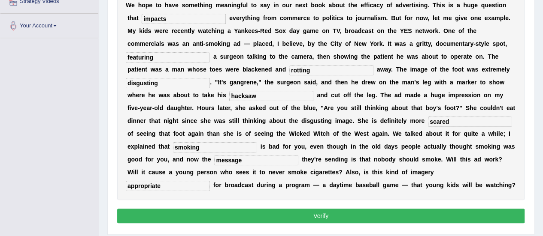
scroll to position [214, 0]
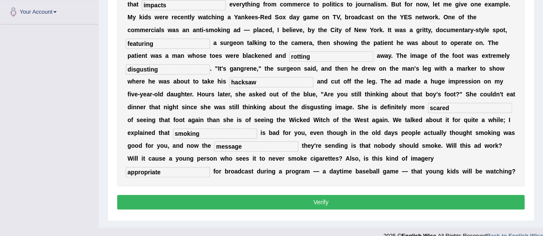
type input "appropriate"
click at [407, 197] on button "Verify" at bounding box center [320, 202] width 407 height 15
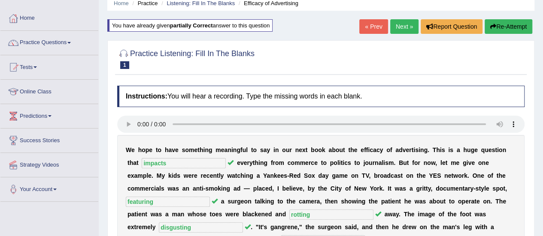
scroll to position [19, 0]
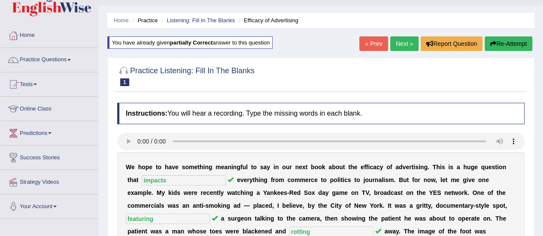
click at [411, 44] on link "Next »" at bounding box center [404, 43] width 28 height 15
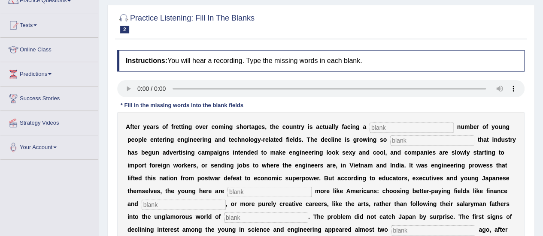
scroll to position [86, 0]
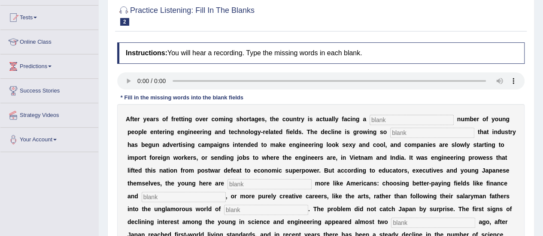
click at [387, 119] on input "text" at bounding box center [411, 120] width 84 height 10
click at [391, 121] on input "text" at bounding box center [411, 120] width 84 height 10
click at [377, 117] on input "text" at bounding box center [411, 120] width 84 height 10
type input "dwindling"
click at [419, 135] on input "text" at bounding box center [432, 133] width 84 height 10
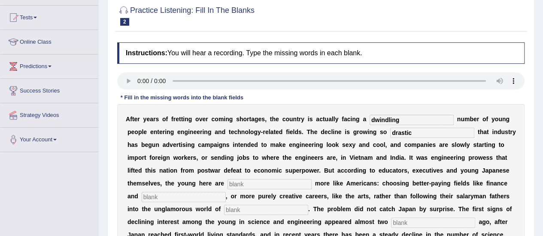
type input "drastic"
click at [270, 179] on input "text" at bounding box center [269, 184] width 84 height 10
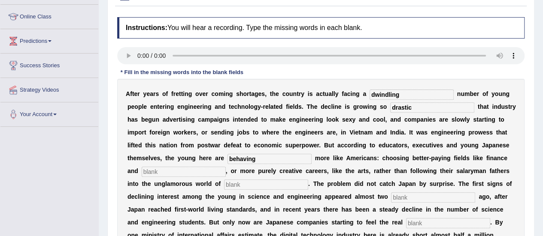
scroll to position [172, 0]
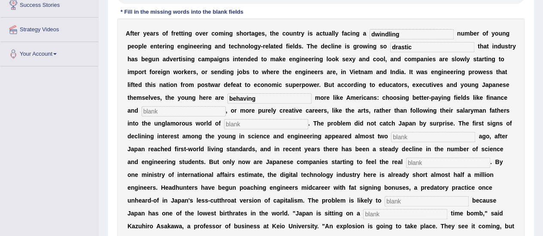
type input "behaving"
click at [179, 115] on div "A f t e r y e a r s o f f r e t t i n g o v e r c o m i n g s h o r t a g e s ,…" at bounding box center [320, 136] width 407 height 236
click at [178, 113] on input "text" at bounding box center [184, 111] width 84 height 10
type input "medicine"
click at [240, 125] on input "text" at bounding box center [266, 124] width 84 height 10
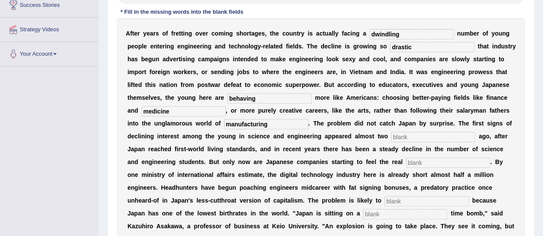
type input "manufacturing"
click at [408, 139] on input "text" at bounding box center [433, 137] width 84 height 10
type input "decades"
click at [418, 160] on input "text" at bounding box center [448, 163] width 84 height 10
type input "pinch"
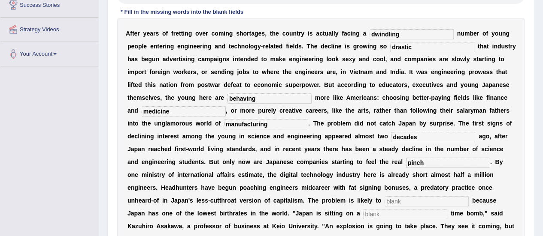
click at [403, 203] on input "text" at bounding box center [426, 201] width 84 height 10
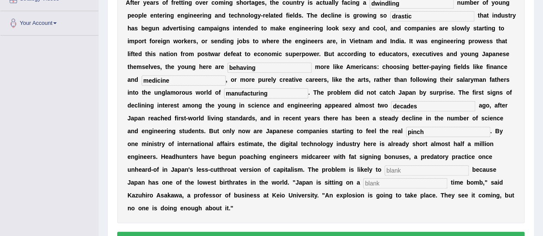
scroll to position [214, 0]
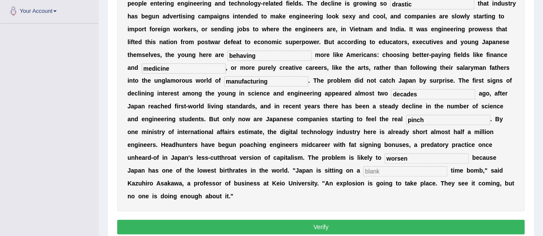
type input "worsen"
click at [398, 172] on input "text" at bounding box center [405, 171] width 84 height 10
type input "demographic"
click at [388, 218] on div "Instructions: You will hear a recording. Type the missing words in each blank. …" at bounding box center [320, 75] width 411 height 332
click at [388, 223] on button "Verify" at bounding box center [320, 227] width 407 height 15
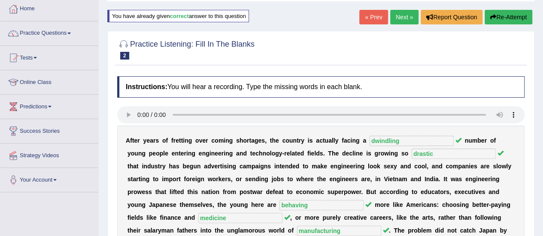
scroll to position [32, 0]
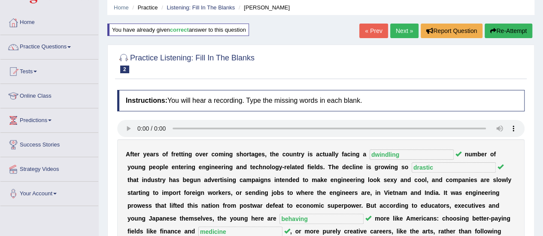
click at [396, 29] on link "Next »" at bounding box center [404, 31] width 28 height 15
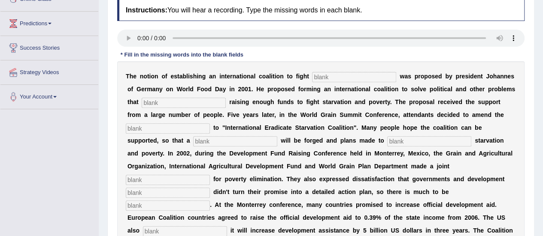
click at [320, 79] on input "text" at bounding box center [354, 77] width 84 height 10
type input "[MEDICAL_DATA]"
click at [190, 101] on input "text" at bounding box center [184, 103] width 84 height 10
click at [152, 103] on input "text" at bounding box center [184, 103] width 84 height 10
type input "obstracs"
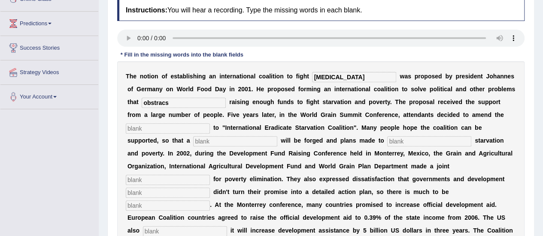
click at [172, 131] on input "text" at bounding box center [168, 129] width 84 height 10
click at [142, 129] on input "text" at bounding box center [168, 129] width 84 height 10
type input "m"
type input "manifacto"
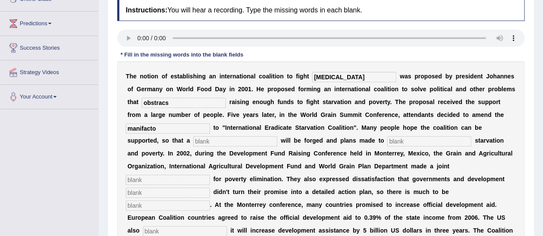
click at [193, 141] on input "text" at bounding box center [235, 141] width 84 height 10
type input "resolution"
click at [387, 140] on input "text" at bounding box center [429, 141] width 84 height 10
type input "liminate"
click at [210, 175] on input "text" at bounding box center [168, 180] width 84 height 10
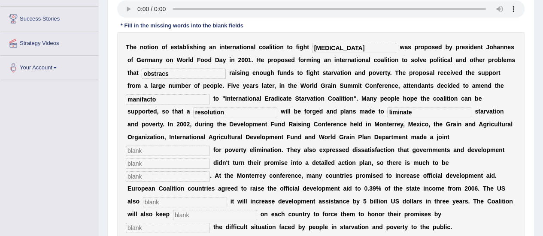
scroll to position [172, 0]
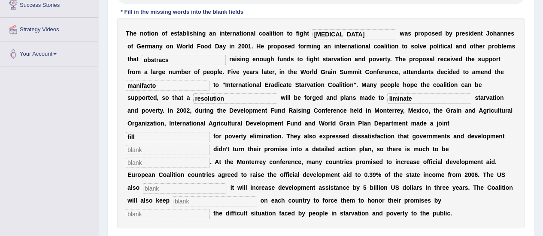
type input "fill"
click at [210, 145] on input "text" at bounding box center [168, 150] width 84 height 10
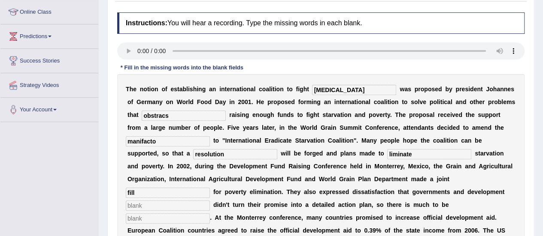
scroll to position [129, 0]
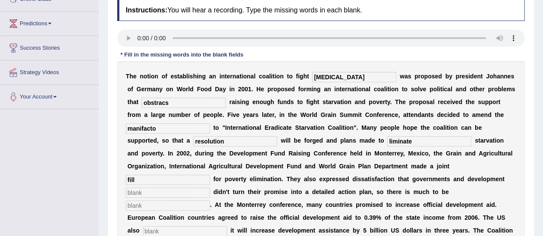
click at [210, 188] on input "text" at bounding box center [168, 193] width 84 height 10
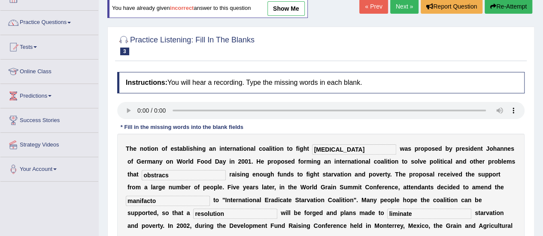
scroll to position [43, 0]
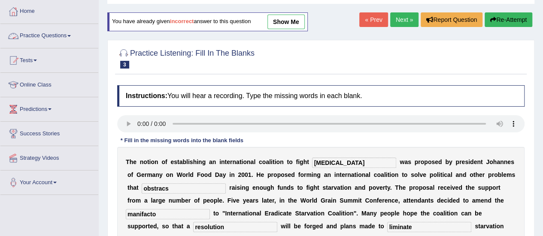
click at [45, 34] on link "Practice Questions" at bounding box center [49, 34] width 98 height 21
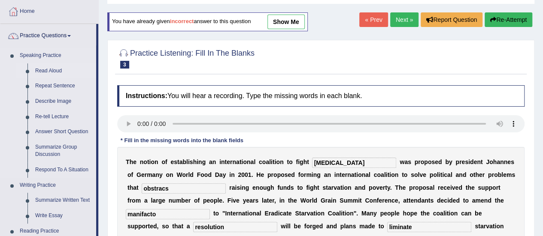
click at [50, 69] on link "Read Aloud" at bounding box center [63, 70] width 65 height 15
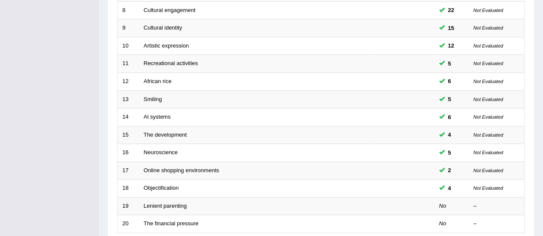
scroll to position [327, 0]
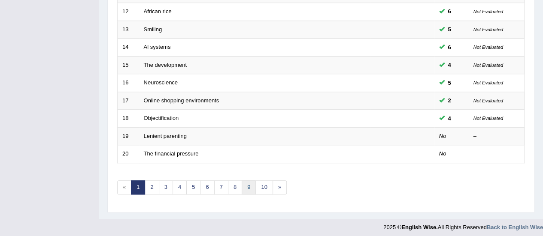
click at [245, 186] on link "9" at bounding box center [249, 188] width 14 height 14
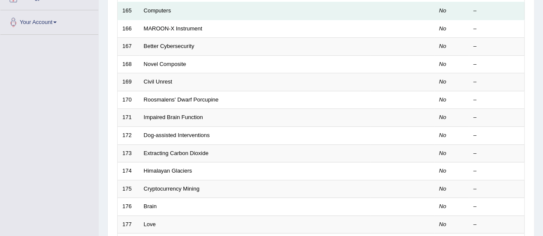
scroll to position [214, 0]
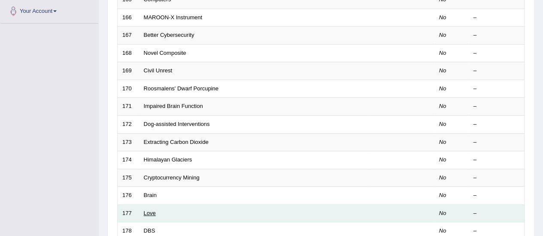
click at [154, 210] on link "Love" at bounding box center [150, 213] width 12 height 6
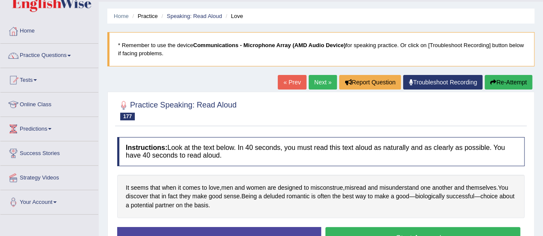
scroll to position [43, 0]
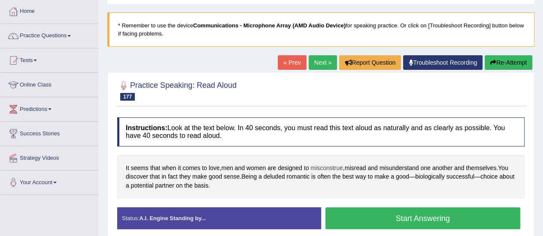
click at [327, 169] on span "misconstrue" at bounding box center [326, 168] width 32 height 9
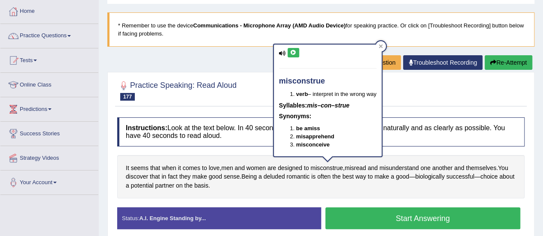
click at [296, 53] on icon at bounding box center [293, 52] width 6 height 5
click at [273, 174] on span "deluded" at bounding box center [273, 176] width 21 height 9
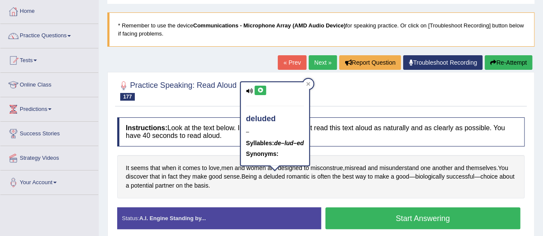
click at [267, 91] on div "deluded – Syllables: de–lud–ed Synonyms:" at bounding box center [275, 123] width 68 height 83
click at [262, 91] on icon at bounding box center [260, 90] width 6 height 5
click at [260, 89] on icon at bounding box center [260, 90] width 6 height 5
click at [347, 213] on button "Start Answering" at bounding box center [422, 219] width 195 height 22
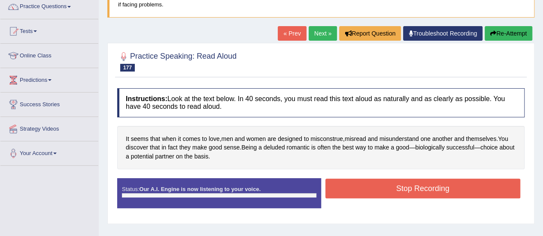
scroll to position [86, 0]
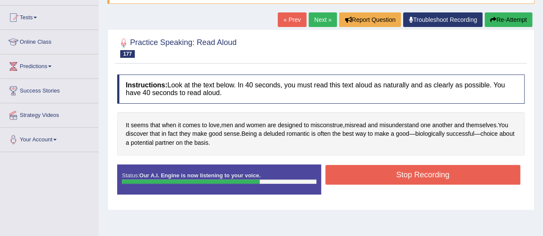
click at [335, 173] on button "Stop Recording" at bounding box center [422, 175] width 195 height 20
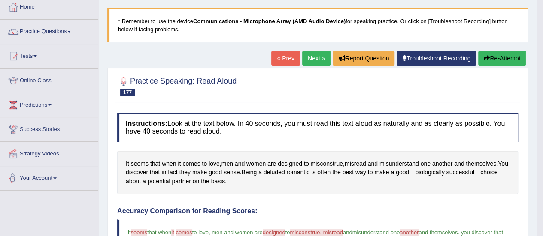
scroll to position [0, 0]
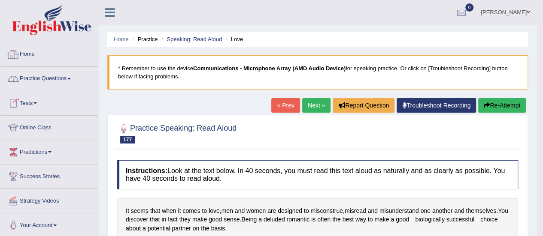
click at [57, 71] on link "Practice Questions" at bounding box center [49, 77] width 98 height 21
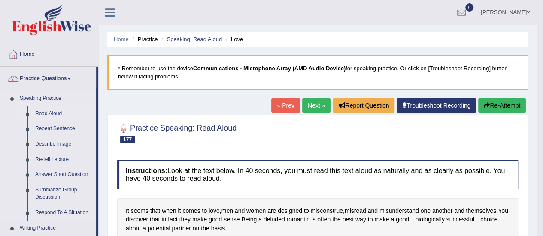
click at [59, 111] on link "Read Aloud" at bounding box center [63, 113] width 65 height 15
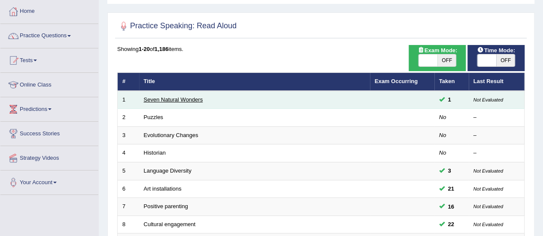
click at [173, 99] on link "Seven Natural Wonders" at bounding box center [173, 100] width 59 height 6
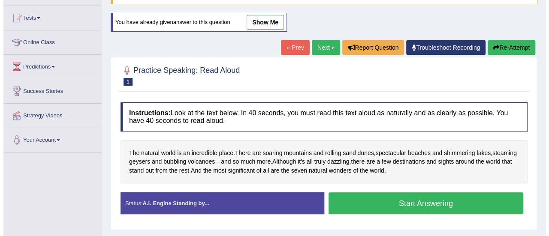
scroll to position [86, 0]
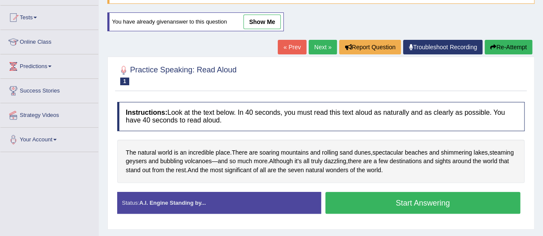
click at [382, 202] on button "Start Answering" at bounding box center [422, 203] width 195 height 22
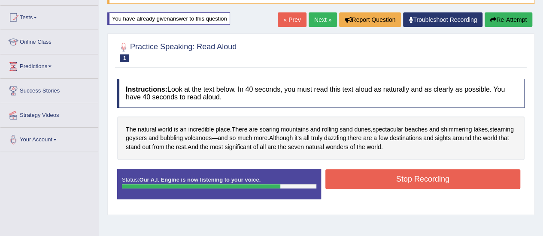
click at [377, 173] on button "Stop Recording" at bounding box center [422, 179] width 195 height 20
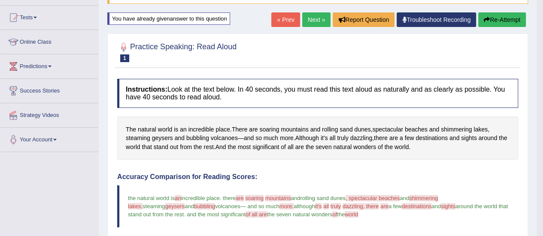
click at [388, 205] on span "a few" at bounding box center [394, 206] width 13 height 6
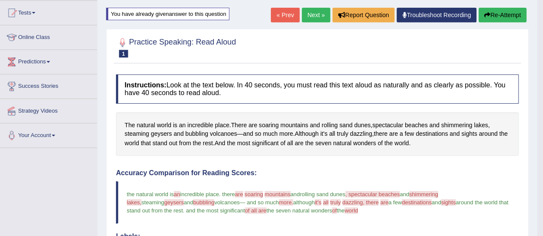
scroll to position [89, 0]
